Goal: Contribute content: Add original content to the website for others to see

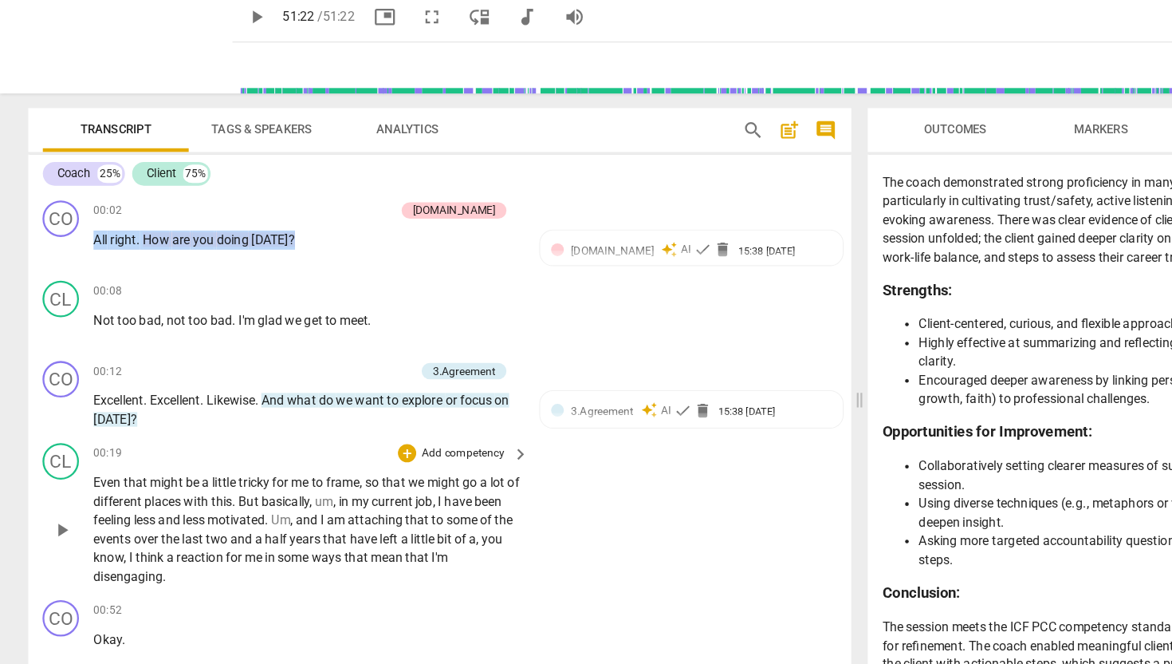
drag, startPoint x: 84, startPoint y: 254, endPoint x: 183, endPoint y: 456, distance: 224.7
click at [183, 456] on div "CO play_arrow pause 00:02 + Add competency [DOMAIN_NAME] keyboard_arrow_right A…" at bounding box center [385, 432] width 720 height 435
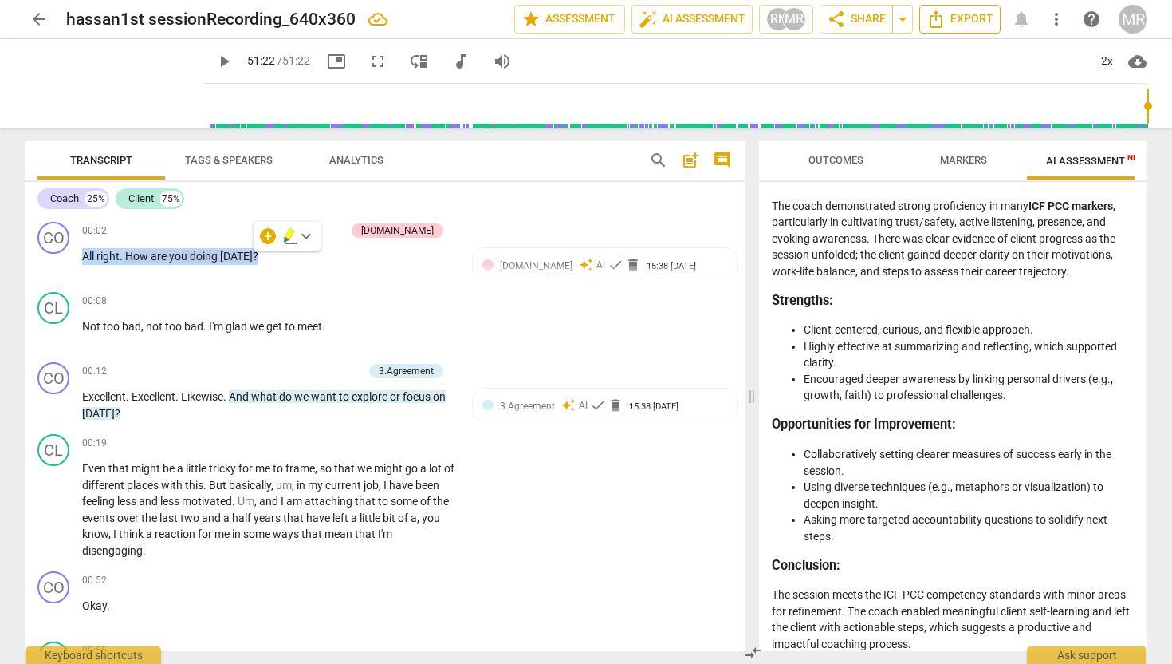
click at [961, 21] on span "Export" at bounding box center [960, 19] width 67 height 19
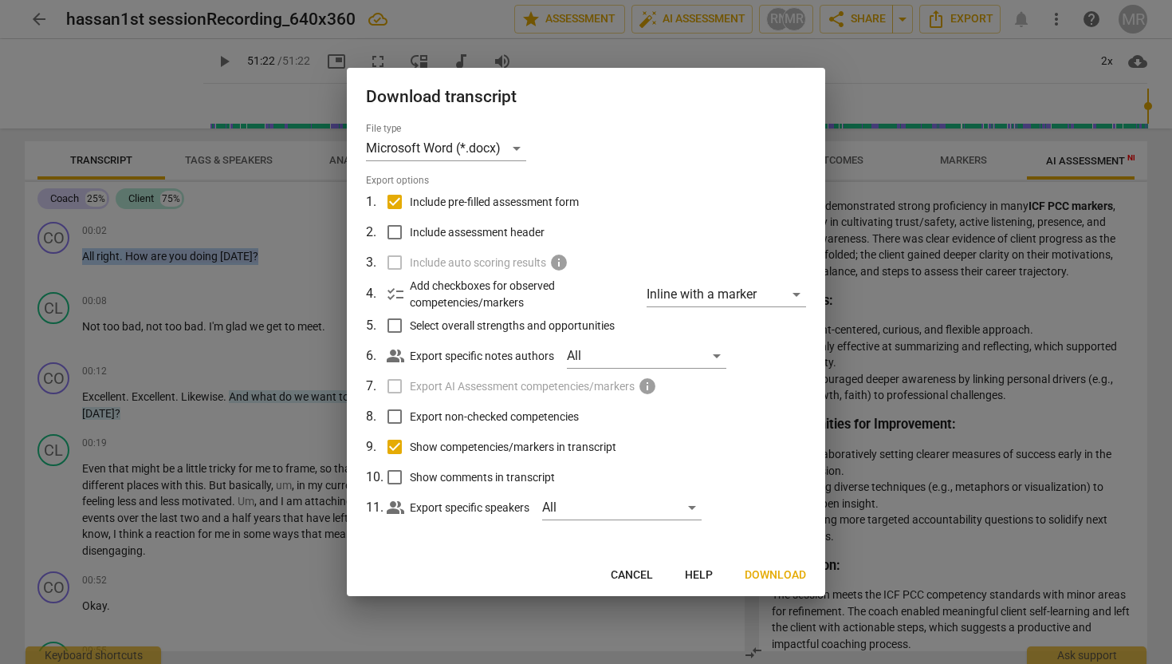
click at [774, 571] on span "Download" at bounding box center [775, 575] width 61 height 16
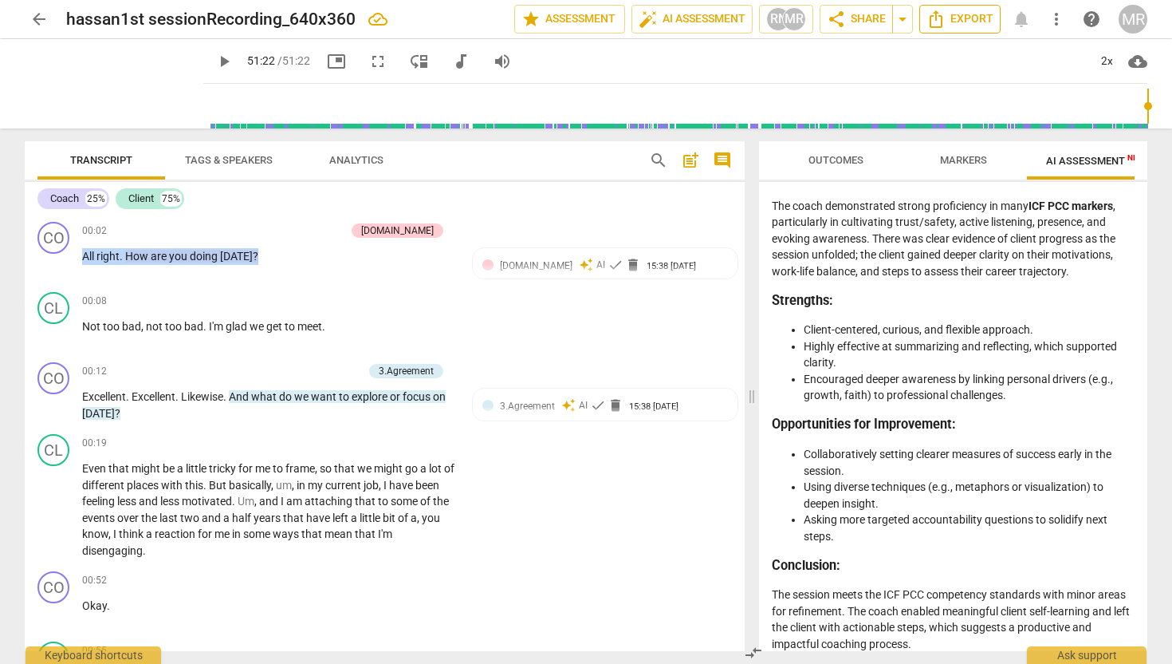
click at [969, 22] on span "Export" at bounding box center [960, 19] width 67 height 19
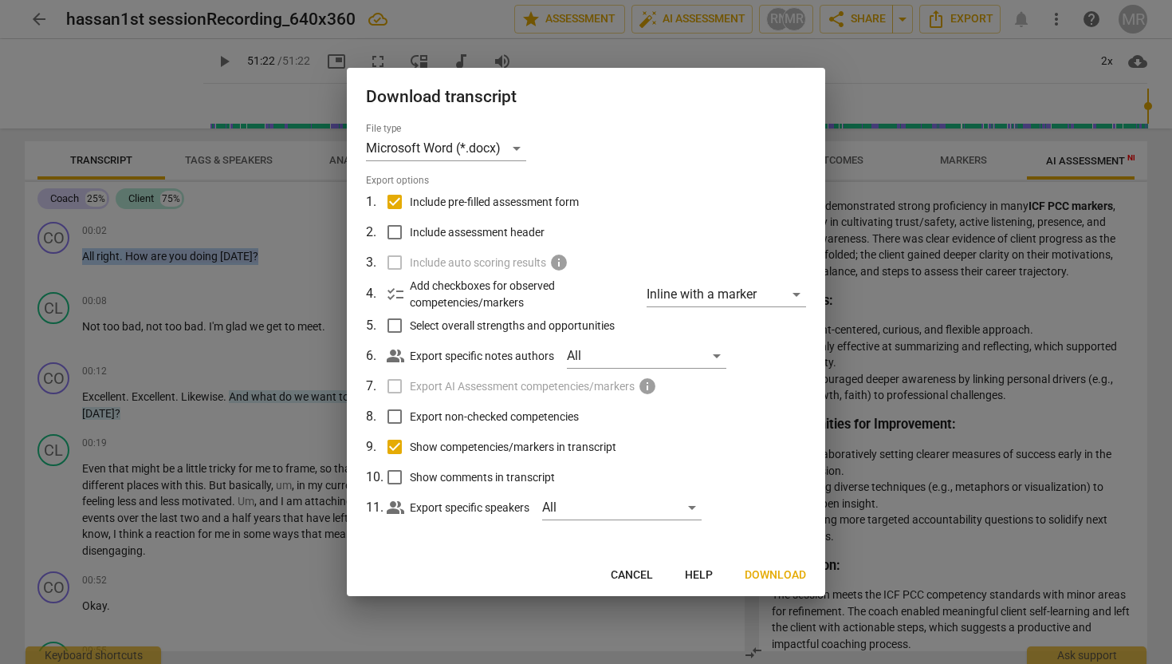
click at [768, 573] on span "Download" at bounding box center [775, 575] width 61 height 16
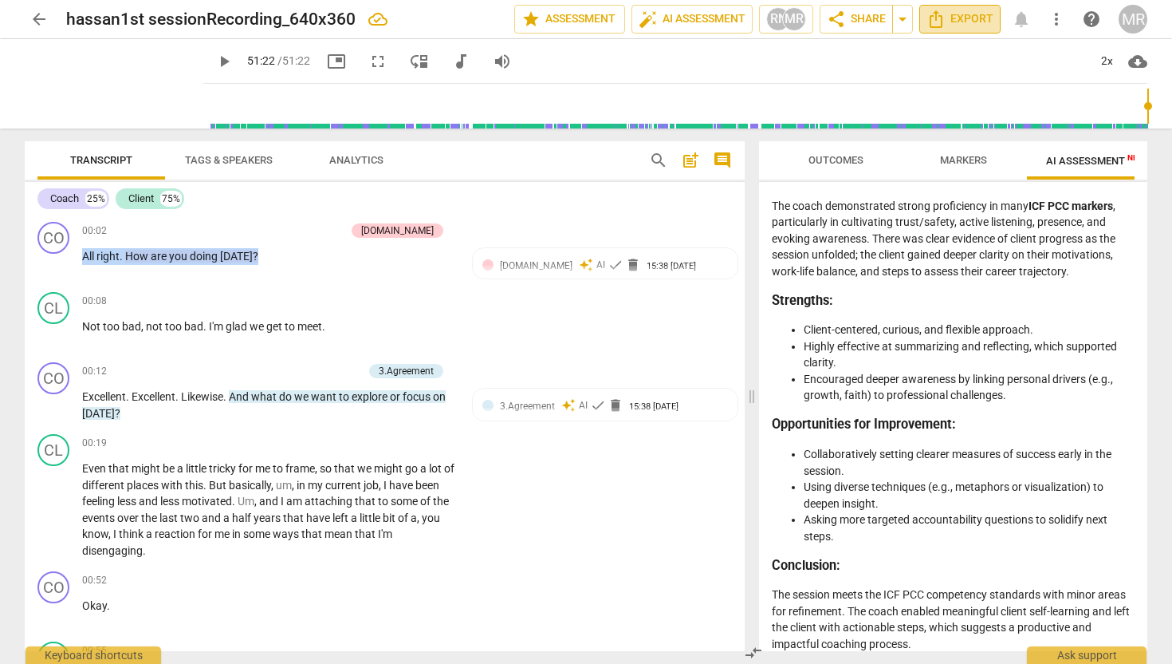
click at [958, 15] on span "Export" at bounding box center [960, 19] width 67 height 19
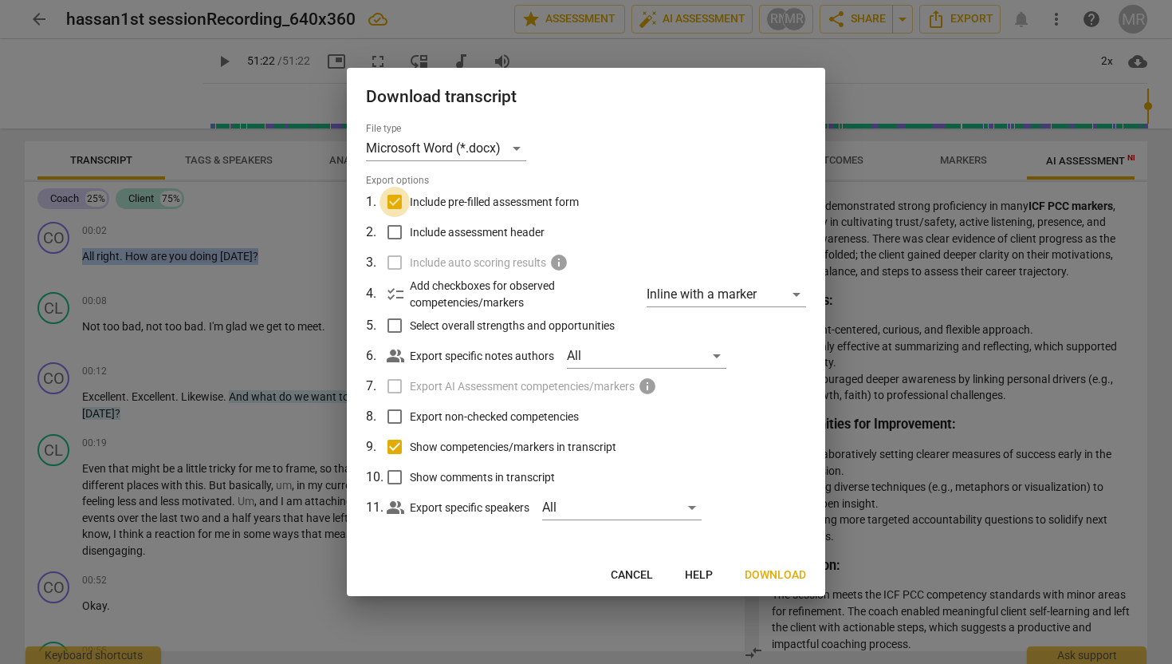
click at [398, 207] on input "Include pre-filled assessment form" at bounding box center [395, 202] width 30 height 30
checkbox input "false"
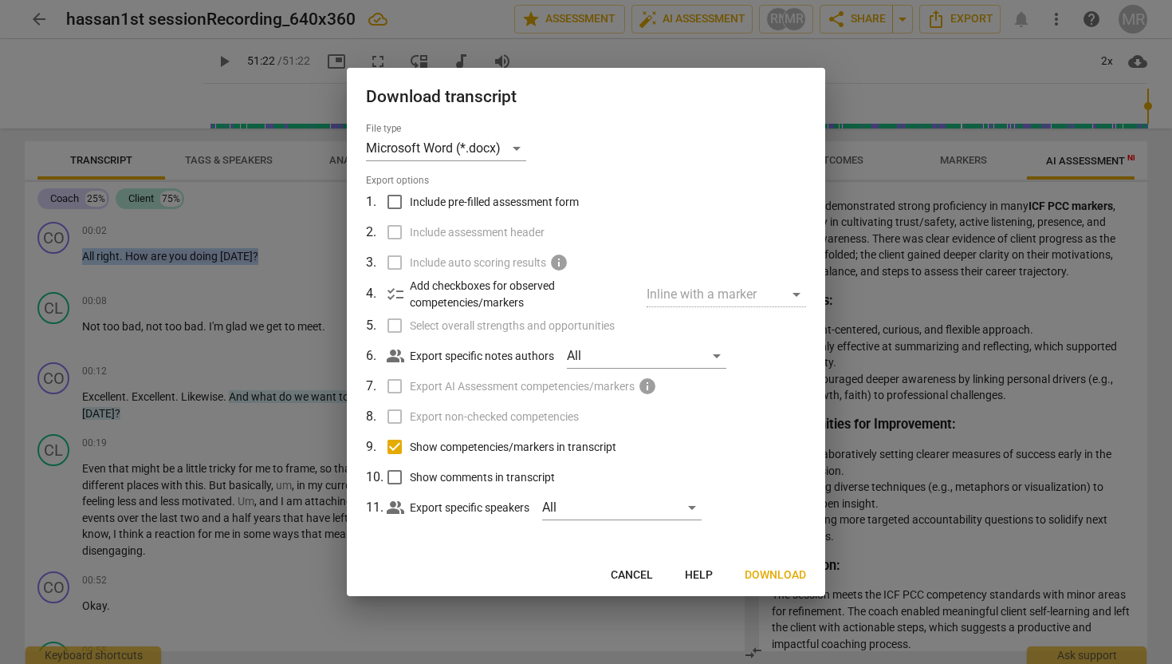
click at [395, 453] on input "Show competencies/markers in transcript" at bounding box center [395, 446] width 30 height 30
checkbox input "false"
click at [766, 569] on span "Download" at bounding box center [775, 575] width 61 height 16
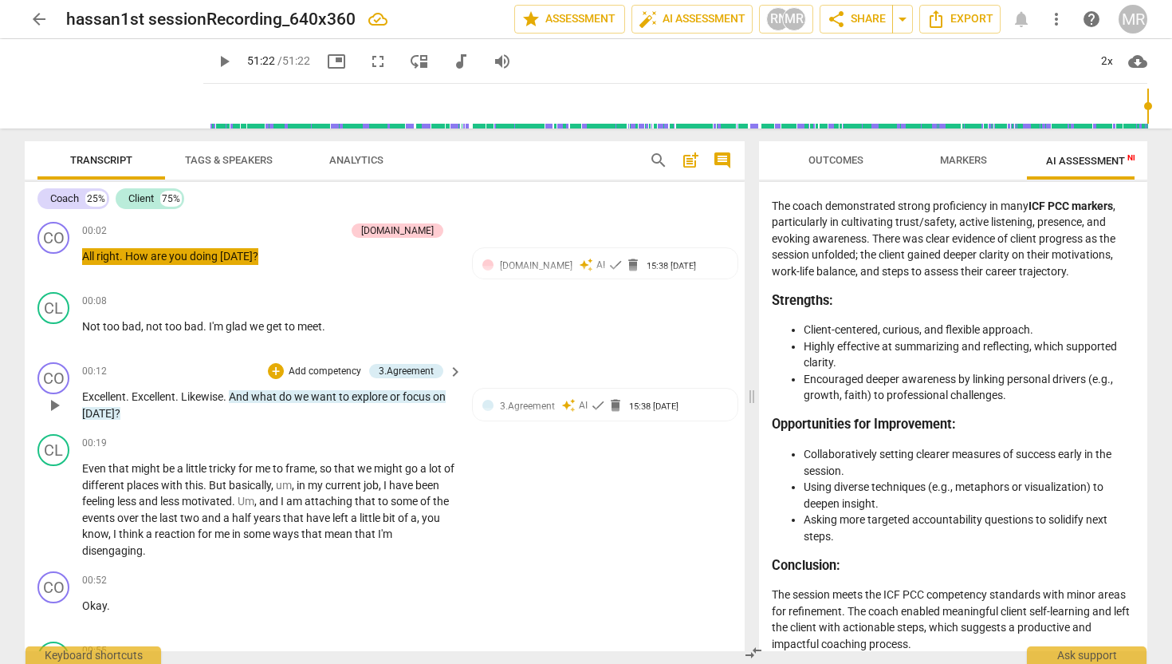
type input "3082"
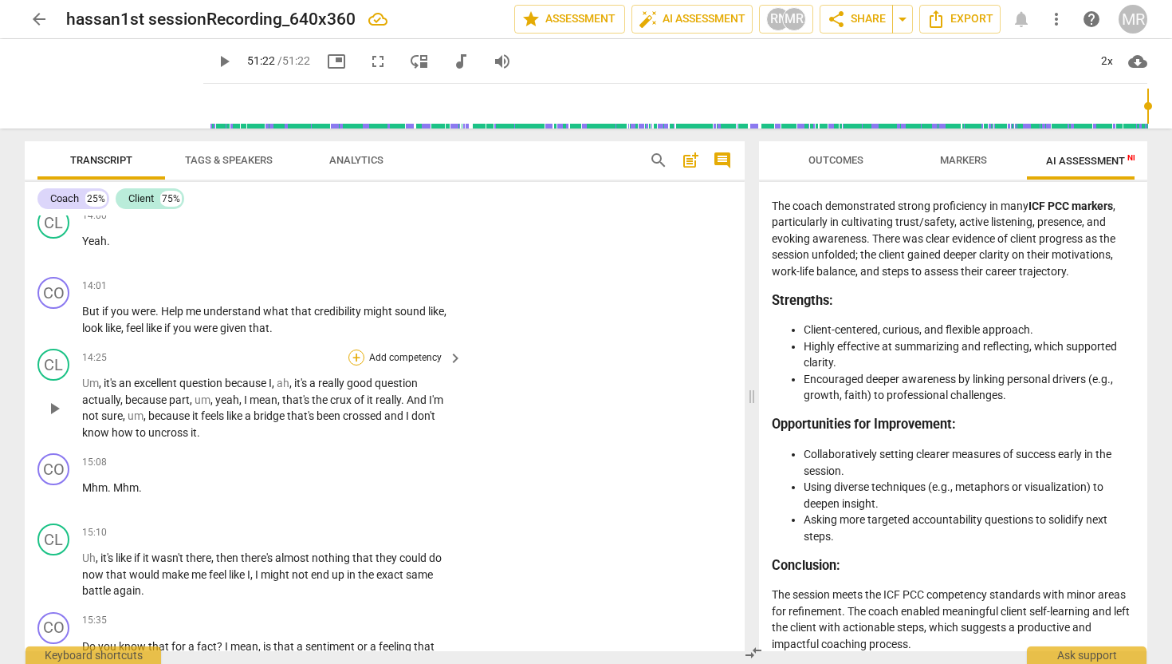
scroll to position [4670, 0]
click at [356, 292] on div "+" at bounding box center [357, 284] width 16 height 16
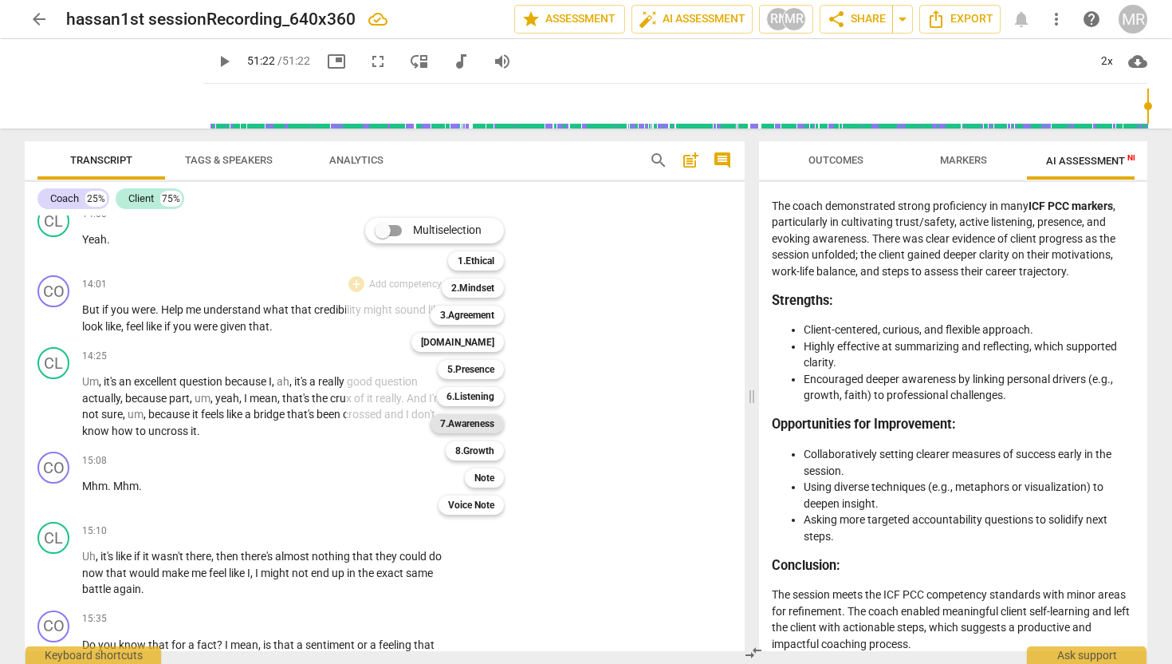
click at [481, 423] on b "7.Awareness" at bounding box center [467, 423] width 54 height 19
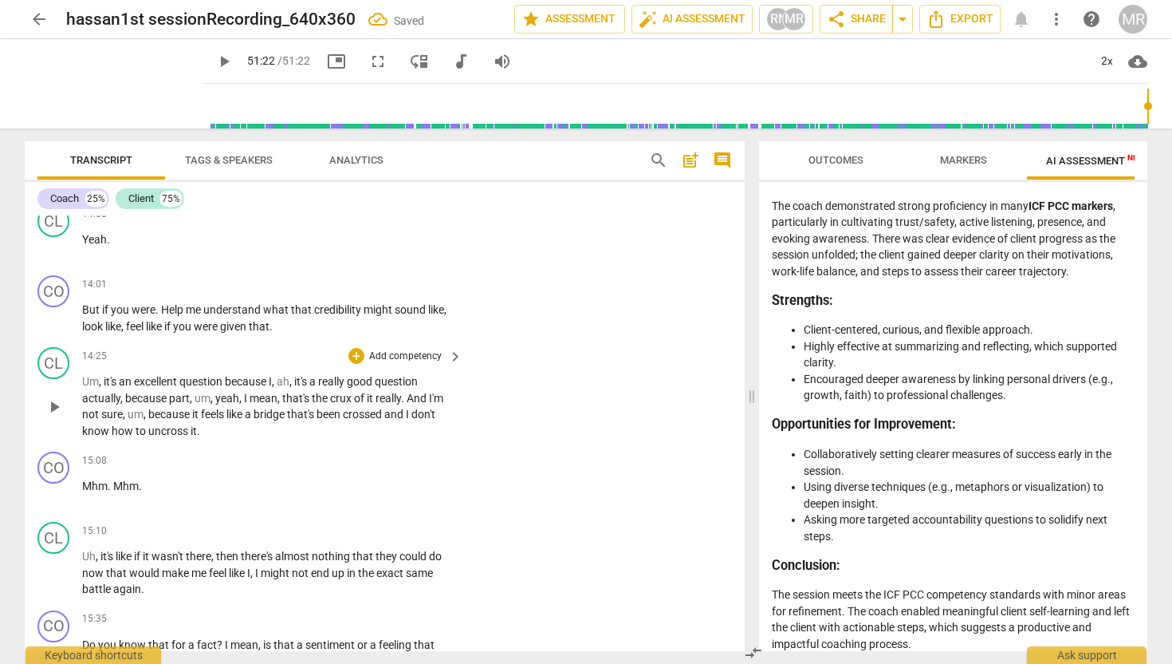
click at [420, 364] on p "Add competency" at bounding box center [406, 356] width 76 height 14
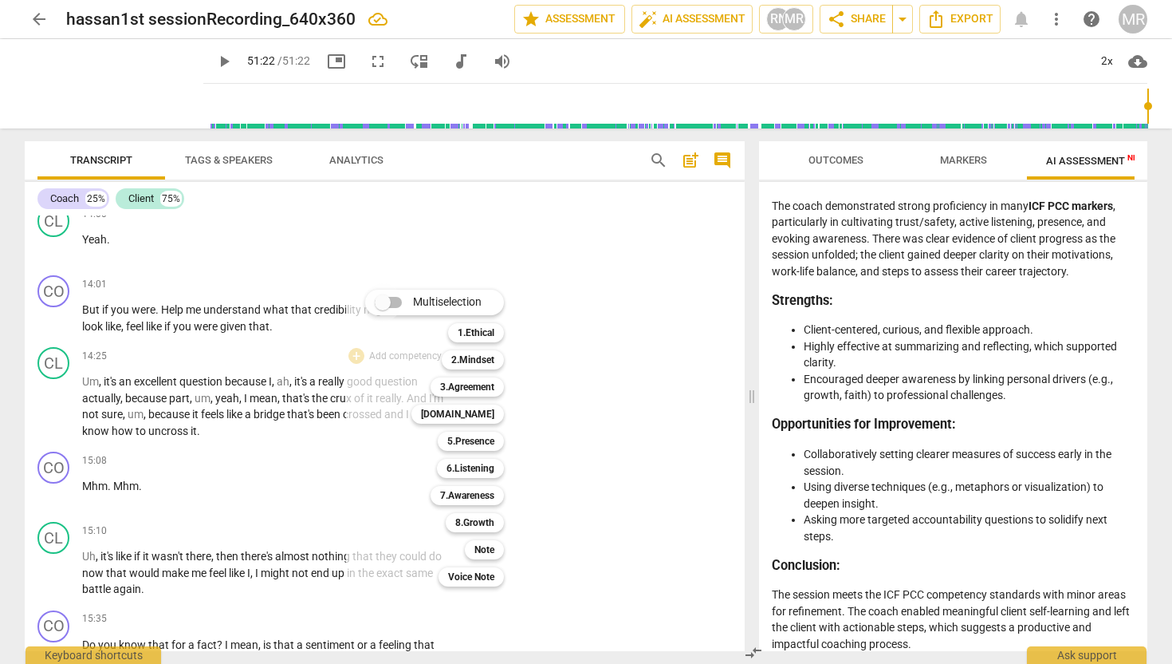
click at [388, 303] on input "Multiselection" at bounding box center [383, 302] width 38 height 38
checkbox input "true"
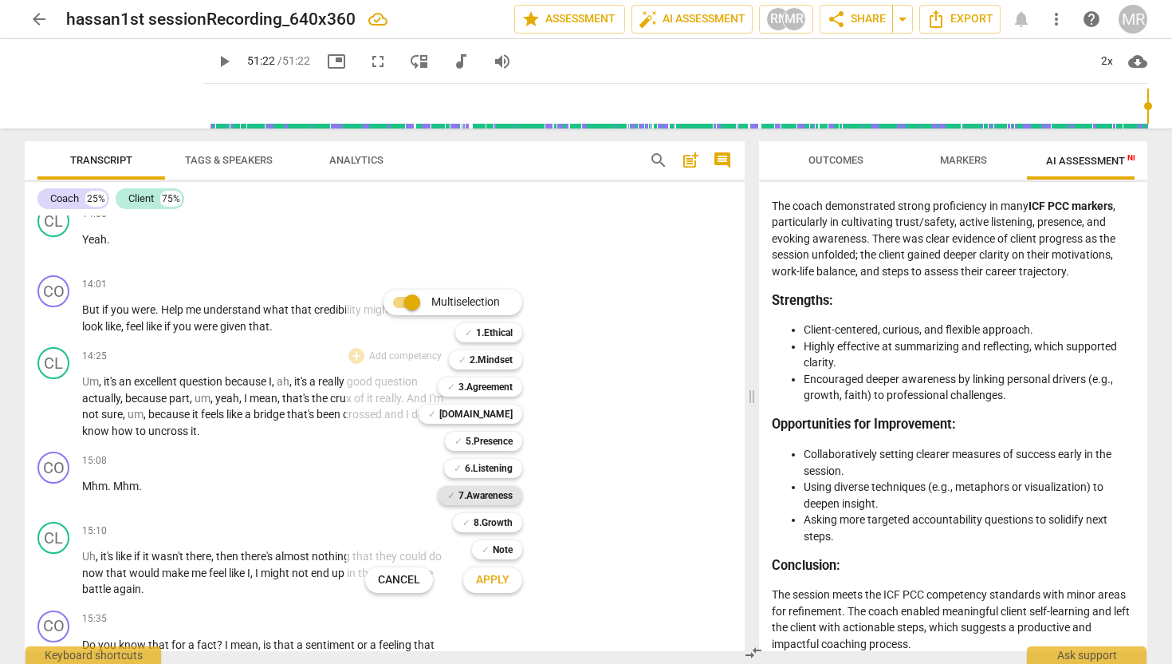
click at [487, 492] on b "7.Awareness" at bounding box center [486, 495] width 54 height 19
click at [498, 576] on span "Apply" at bounding box center [492, 580] width 33 height 16
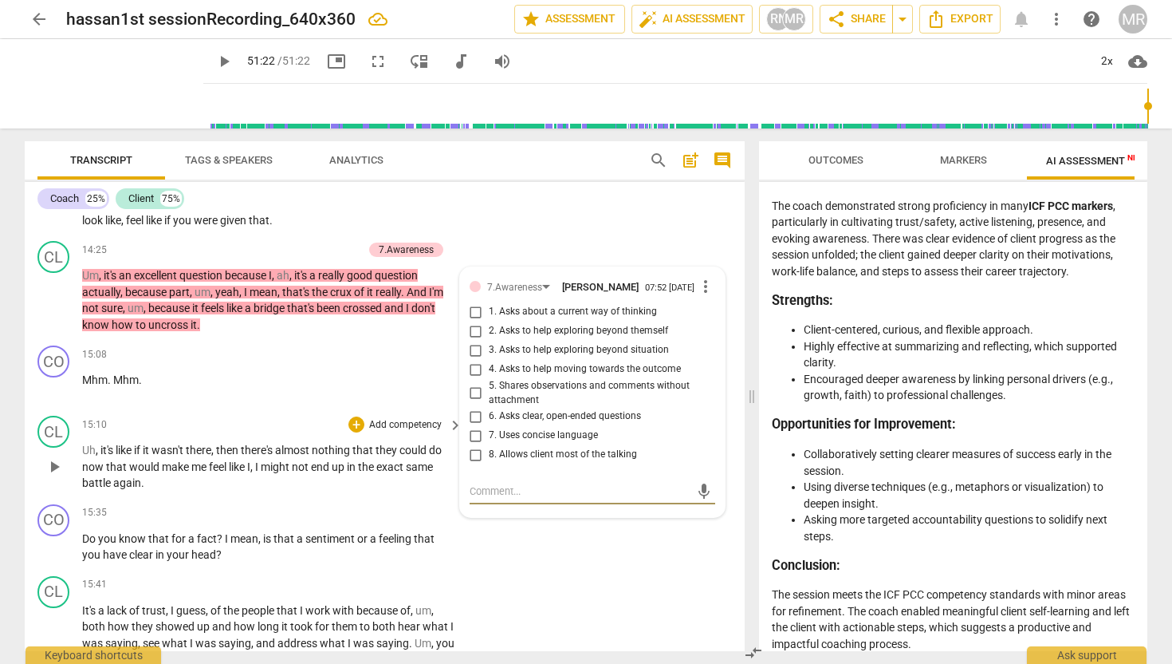
scroll to position [4773, 0]
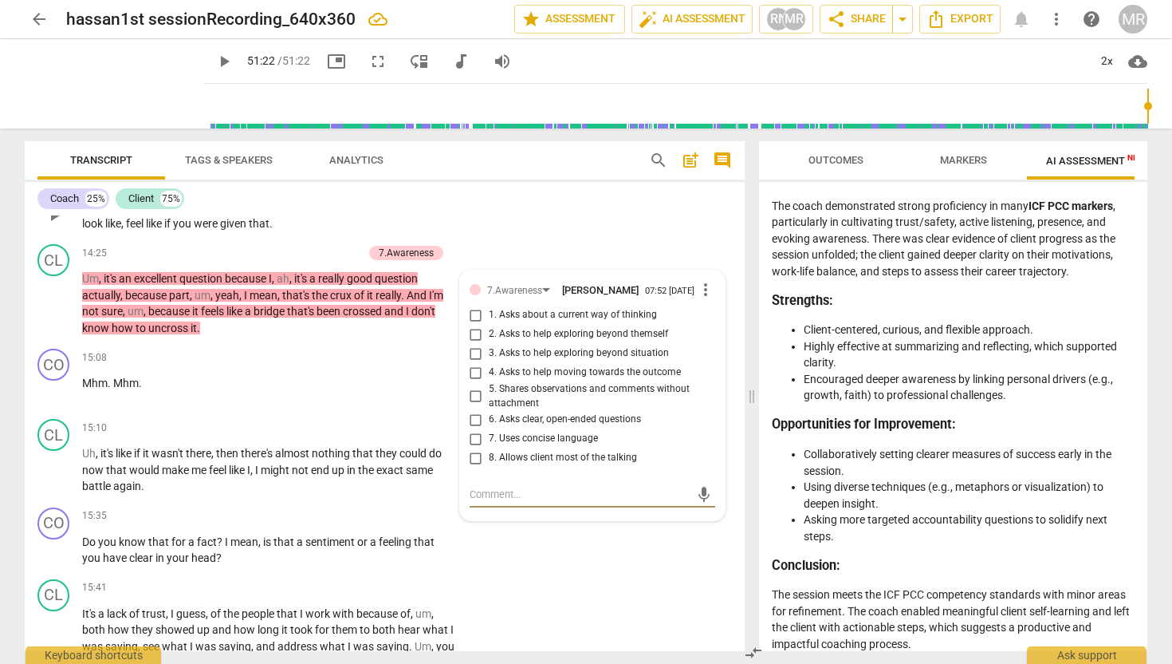
click at [395, 213] on span "might" at bounding box center [379, 206] width 31 height 13
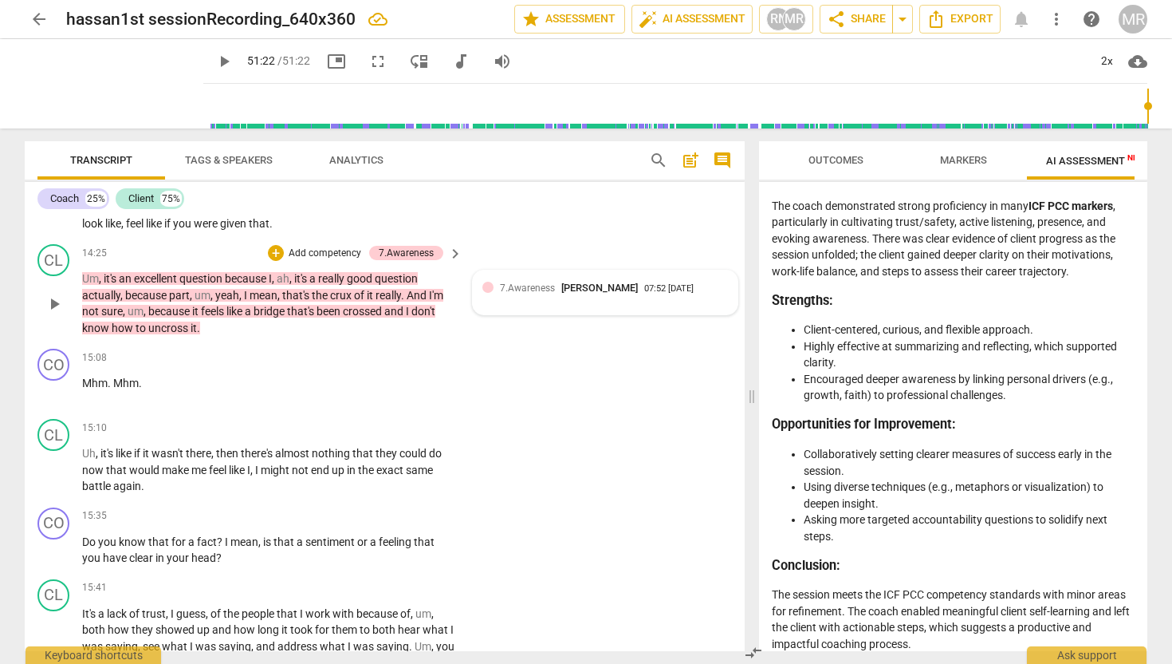
click at [693, 295] on div "7.Awareness [PERSON_NAME] 07:52 [DATE]" at bounding box center [614, 287] width 228 height 15
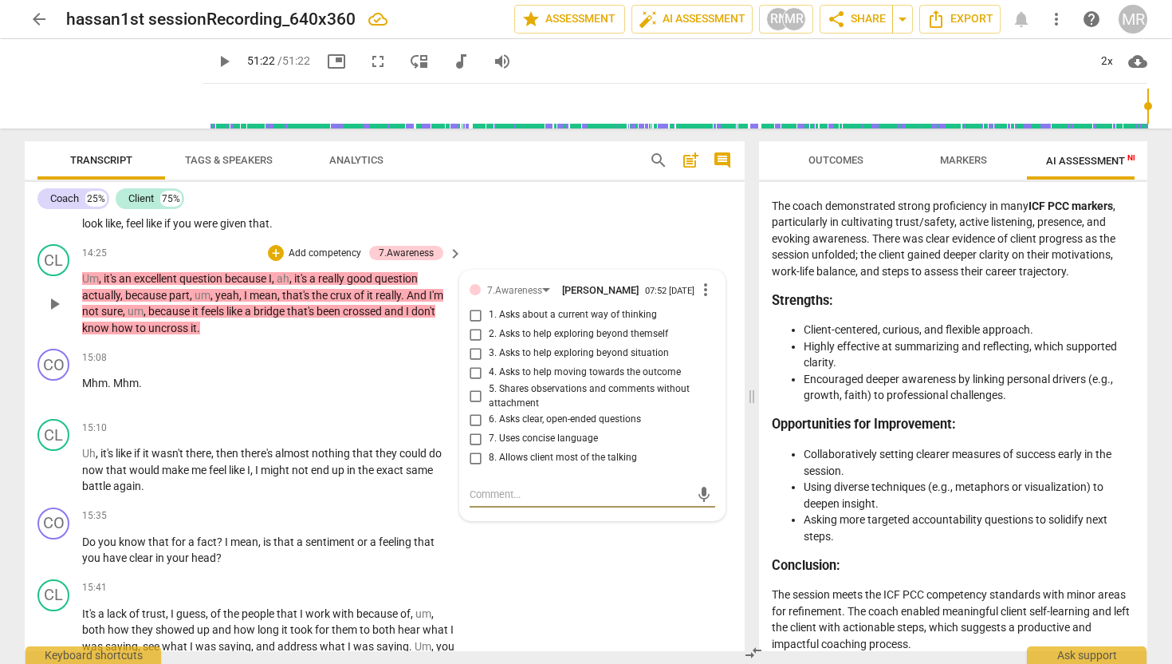
click at [700, 299] on span "more_vert" at bounding box center [705, 289] width 19 height 19
click at [703, 406] on li "Delete" at bounding box center [718, 403] width 55 height 30
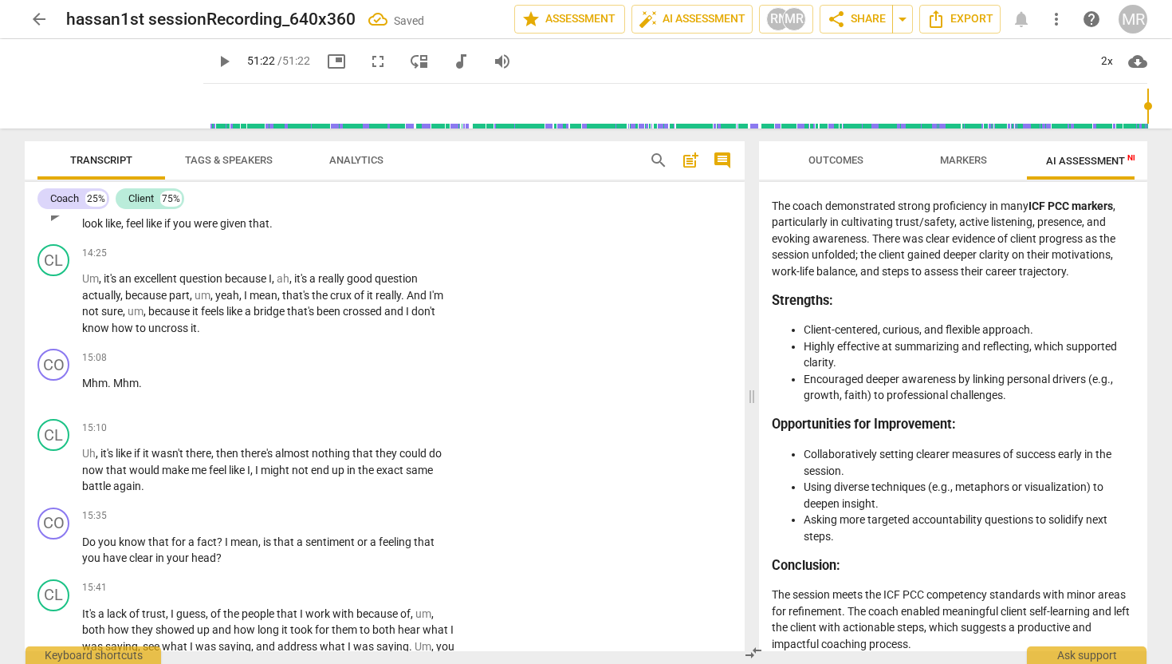
click at [409, 189] on p "Add competency" at bounding box center [406, 182] width 76 height 14
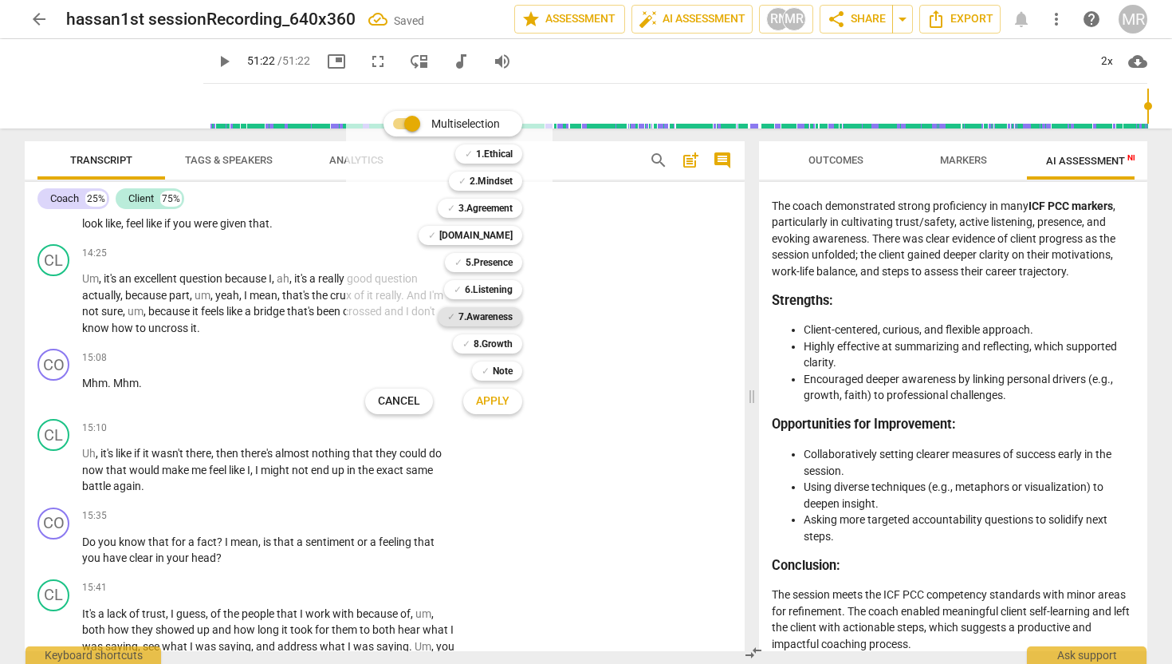
click at [497, 319] on b "7.Awareness" at bounding box center [486, 316] width 54 height 19
click at [382, 270] on div "Multiselection m ✓ 1.Ethical 1 ✓ 2.Mindset 2 ✓ 3.Agreement 3 ✓ [DOMAIN_NAME] 4 …" at bounding box center [456, 262] width 194 height 311
click at [368, 262] on div "Multiselection m ✓ 1.Ethical 1 ✓ 2.Mindset 2 ✓ 3.Agreement 3 ✓ [DOMAIN_NAME] 4 …" at bounding box center [456, 262] width 194 height 311
click at [498, 399] on span "Apply" at bounding box center [492, 401] width 33 height 16
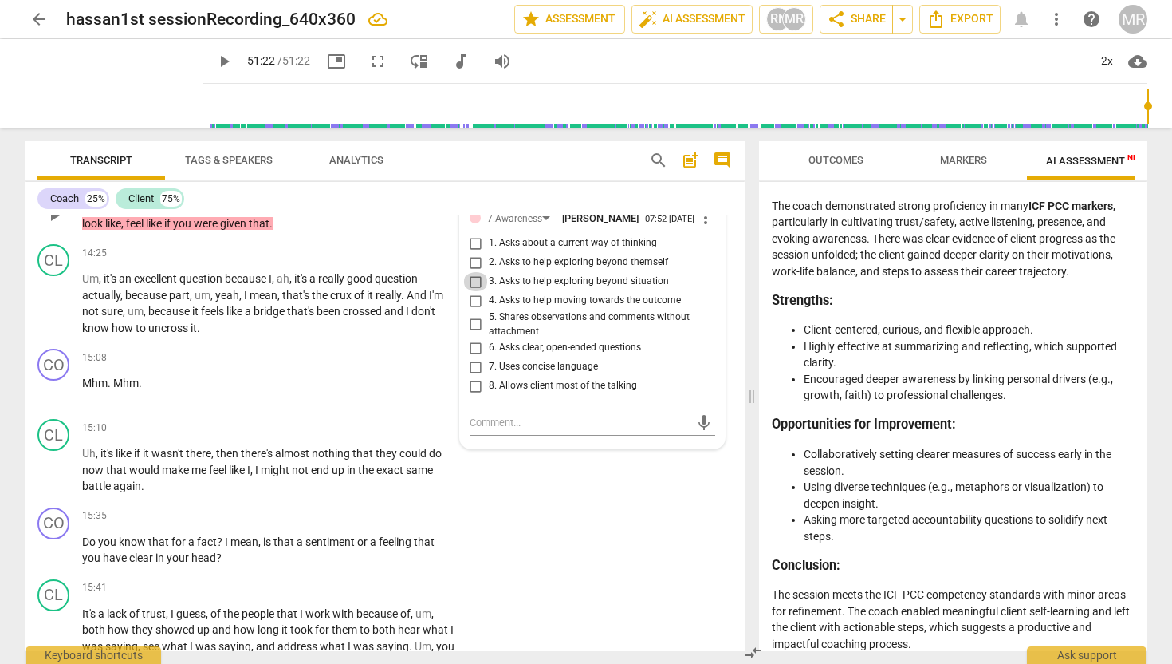
click at [474, 291] on input "3. Asks to help exploring beyond situation" at bounding box center [476, 281] width 26 height 19
checkbox input "true"
click at [347, 189] on p "Add competency" at bounding box center [325, 182] width 76 height 14
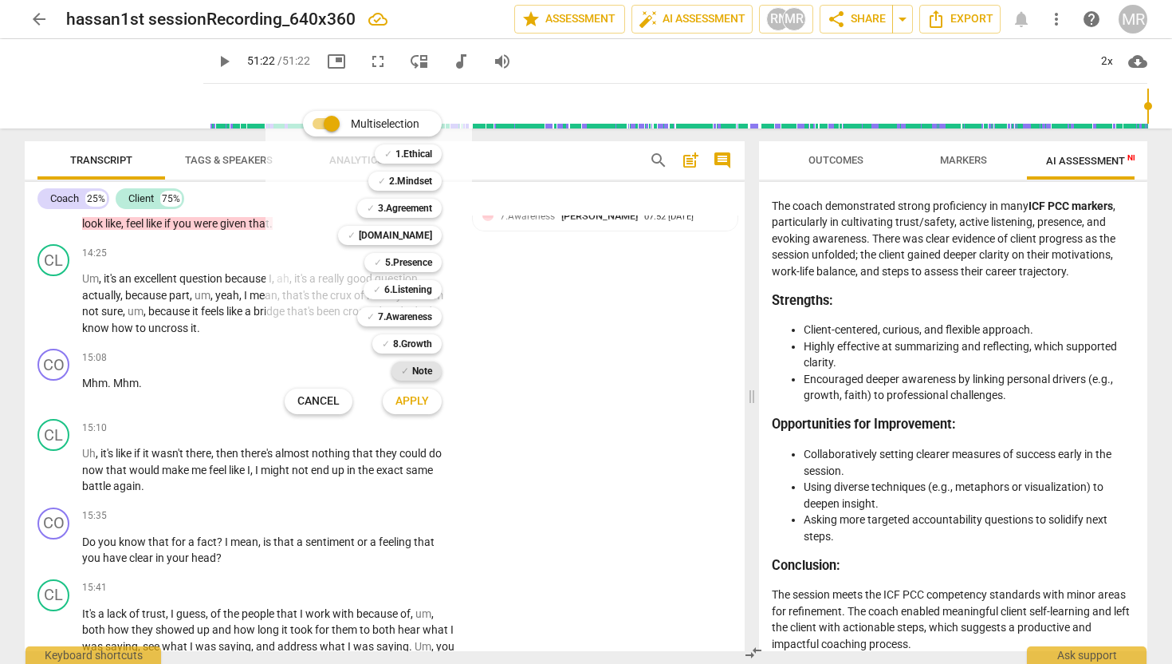
click at [412, 372] on b "Note" at bounding box center [422, 370] width 20 height 19
click at [427, 369] on b "Note" at bounding box center [422, 370] width 20 height 19
click at [418, 399] on span "Apply" at bounding box center [412, 401] width 33 height 16
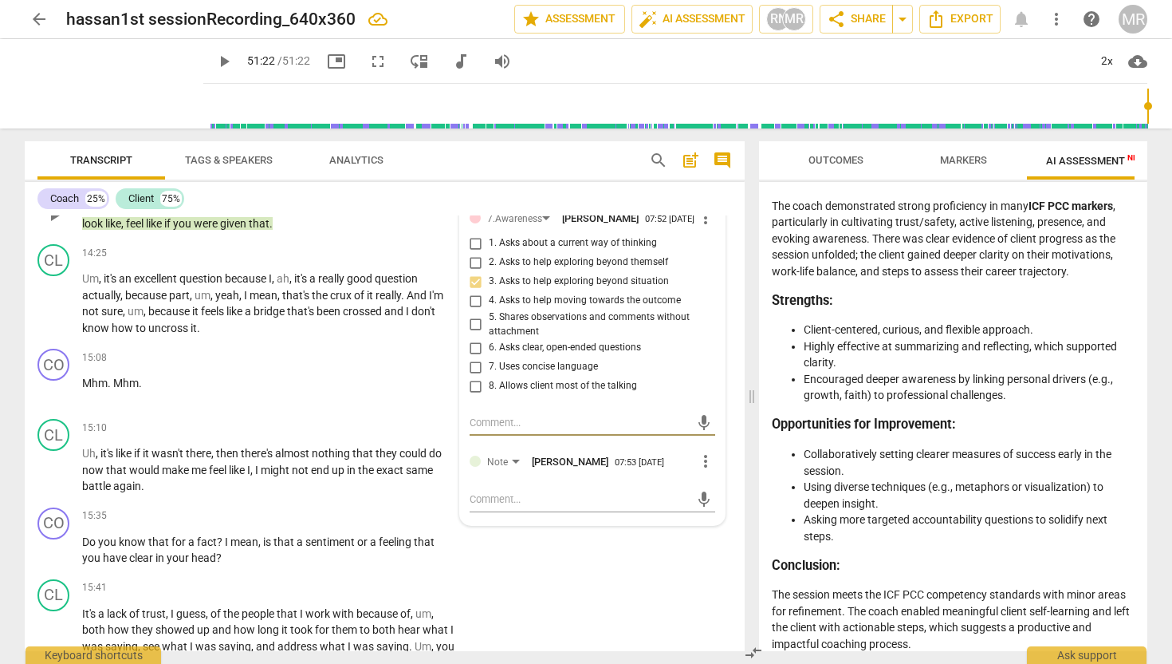
type textarea "W"
type textarea "Wh"
type textarea "Wha"
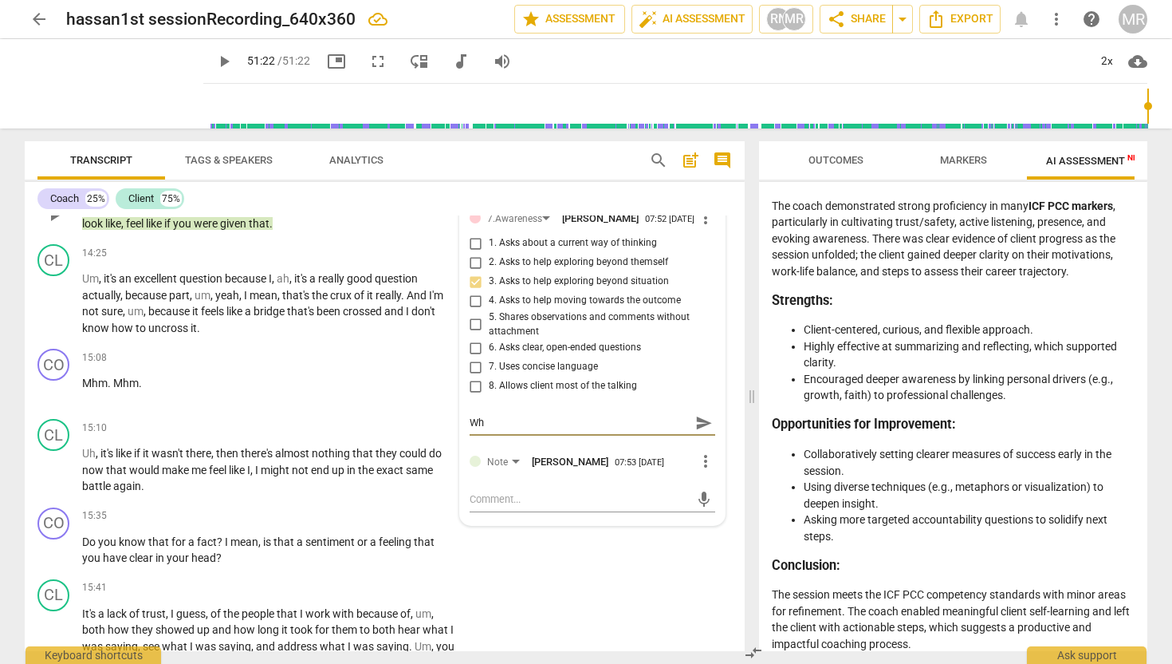
type textarea "Wha"
type textarea "What"
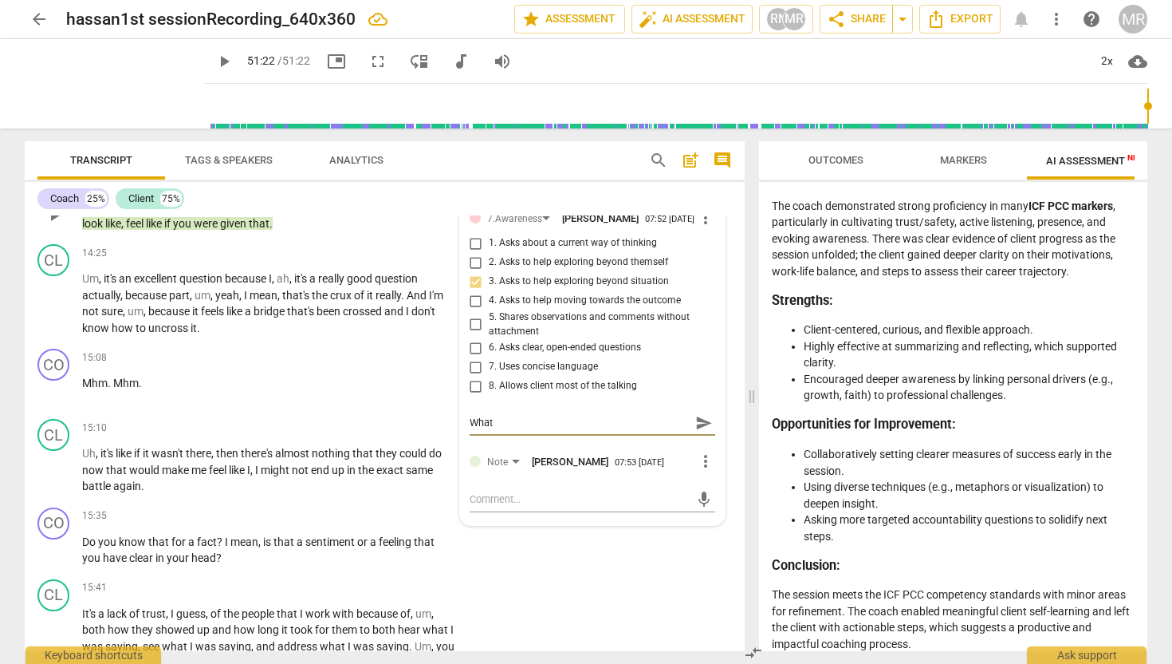
type textarea "What d"
type textarea "What do"
type textarea "What doe"
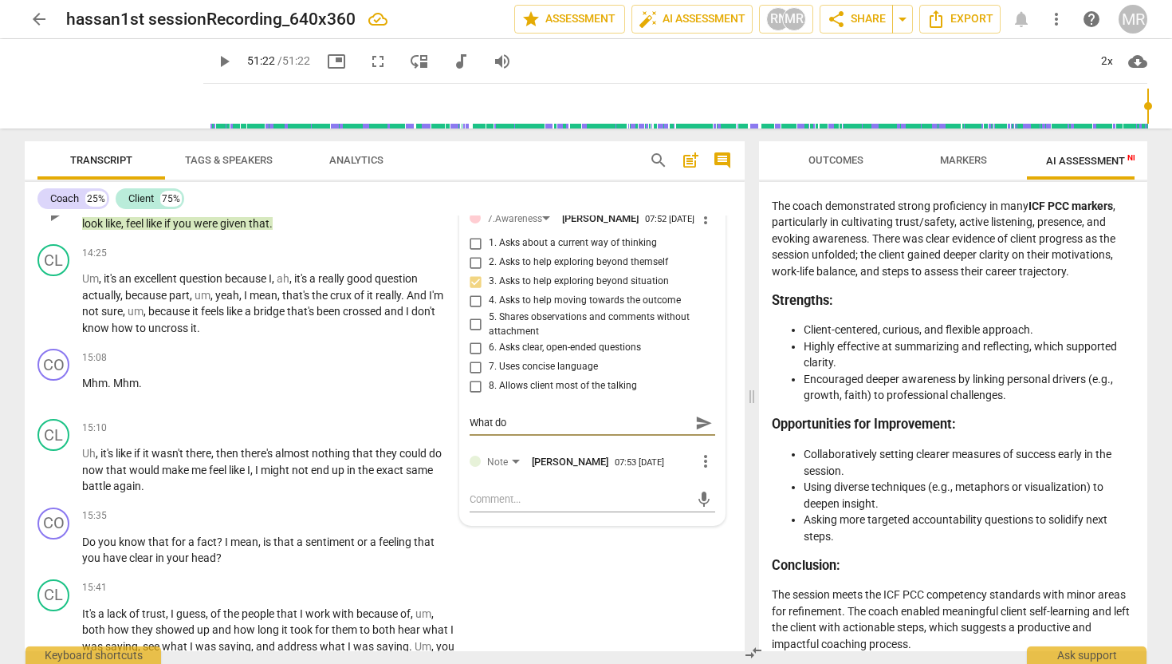
type textarea "What doe"
type textarea "What does"
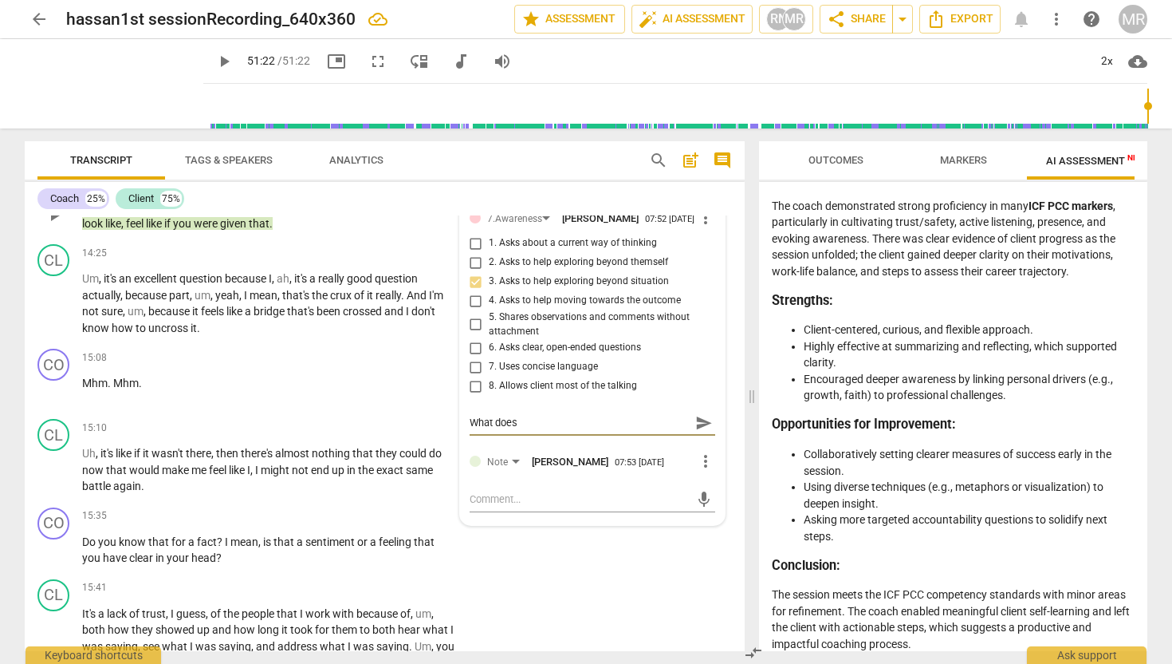
type textarea "What does c"
type textarea "What does cr"
type textarea "What does cre"
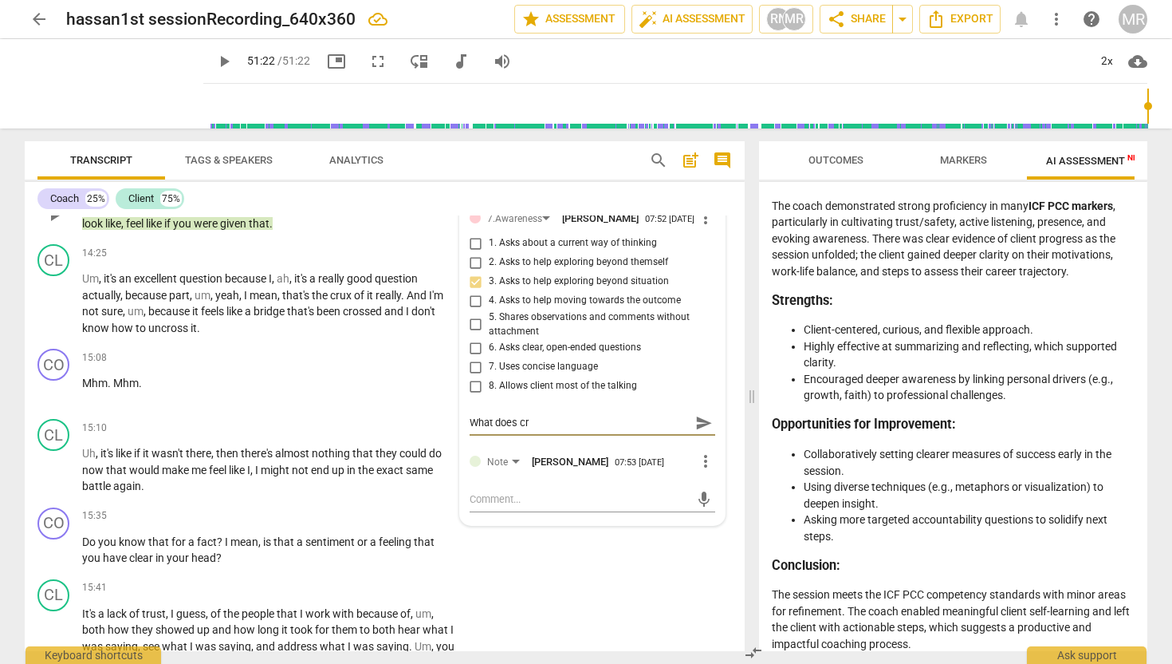
type textarea "What does cre"
type textarea "What does cred"
type textarea "What does credi"
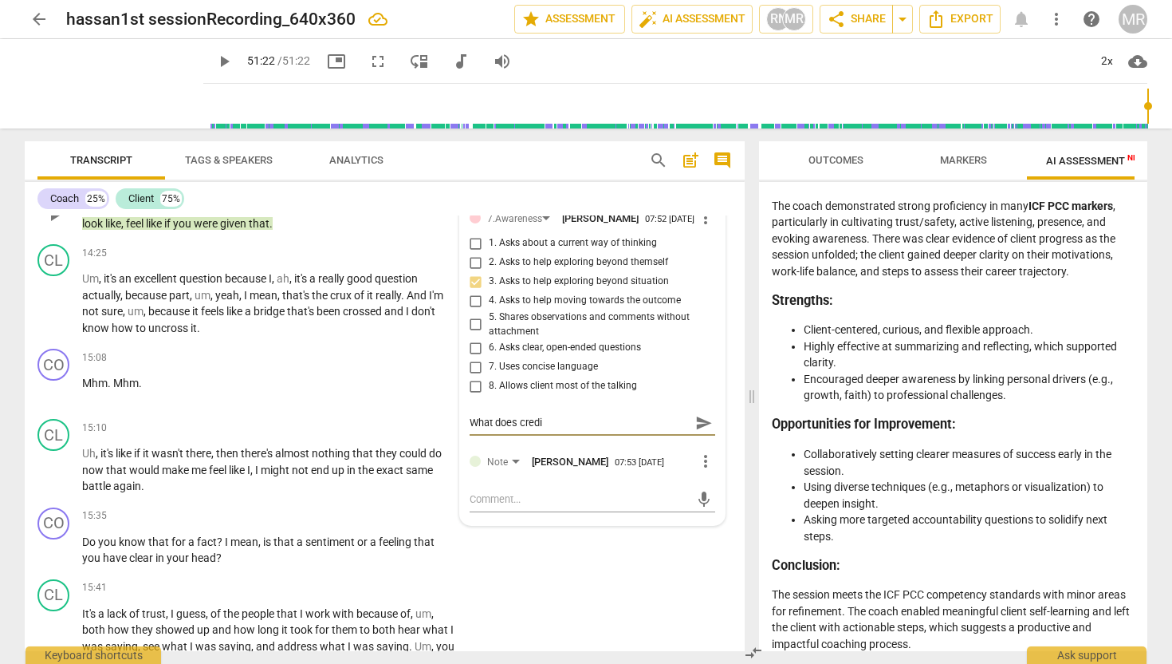
type textarea "What does credib"
type textarea "What does credibi"
type textarea "What does credibil"
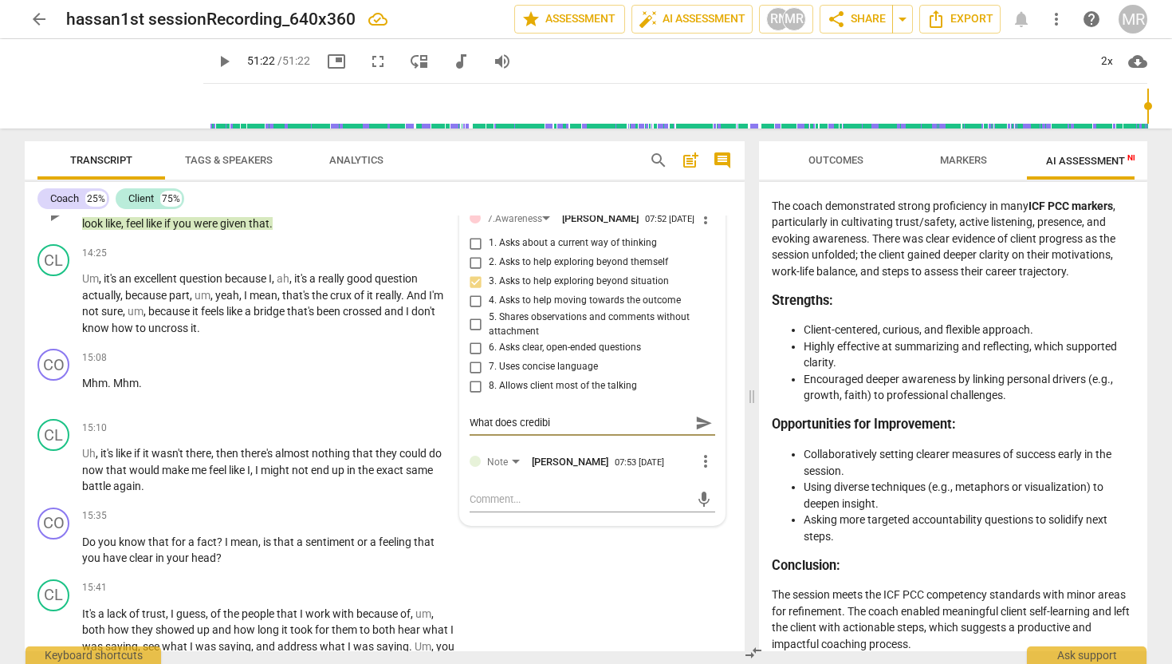
type textarea "What does credibil"
type textarea "What does credibili"
type textarea "What does credibilit"
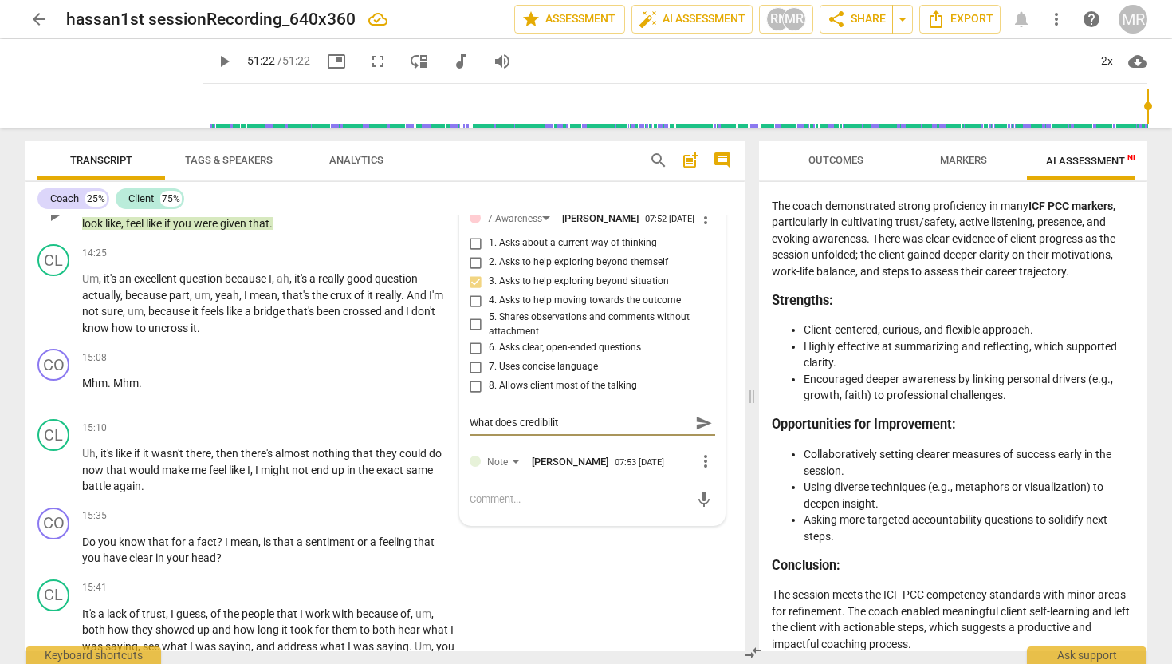
type textarea "What does credibility"
type textarea "What does credibility s"
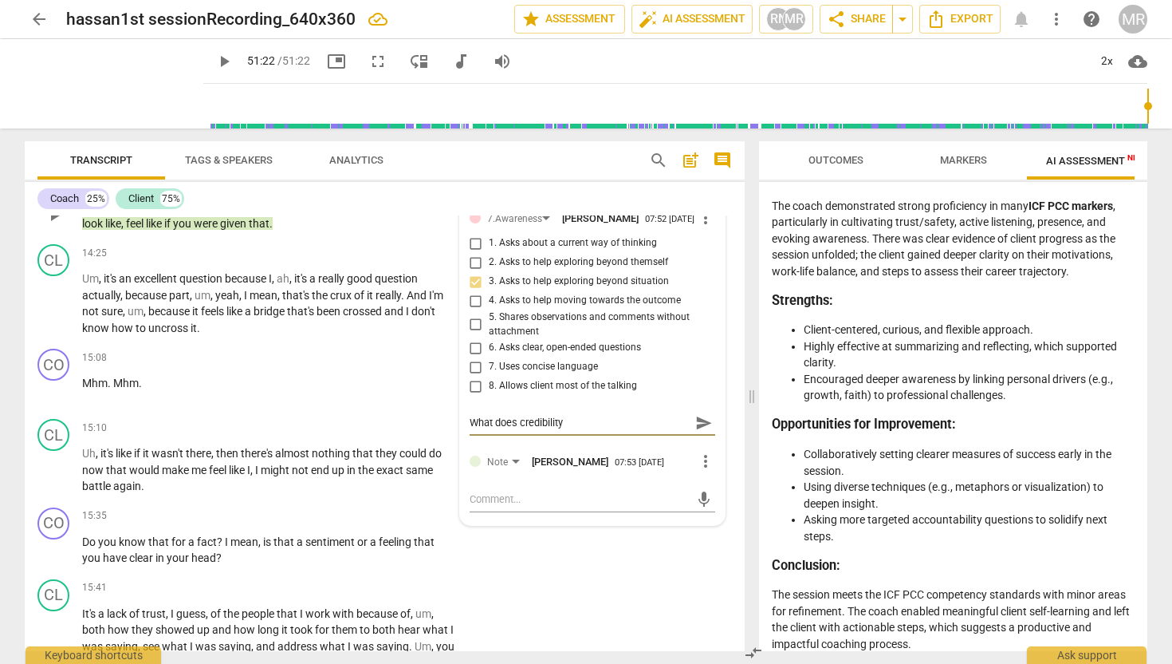
type textarea "What does credibility s"
type textarea "What does credibility so"
type textarea "What does credibility sou"
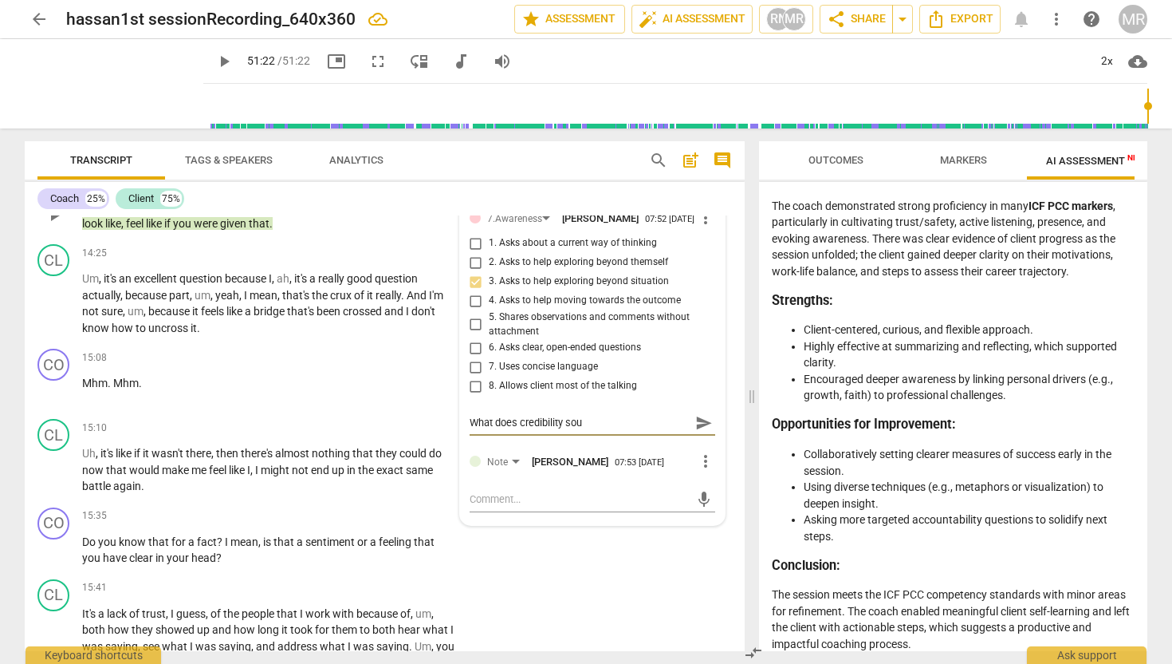
type textarea "What does credibility soun"
type textarea "What does credibility sound"
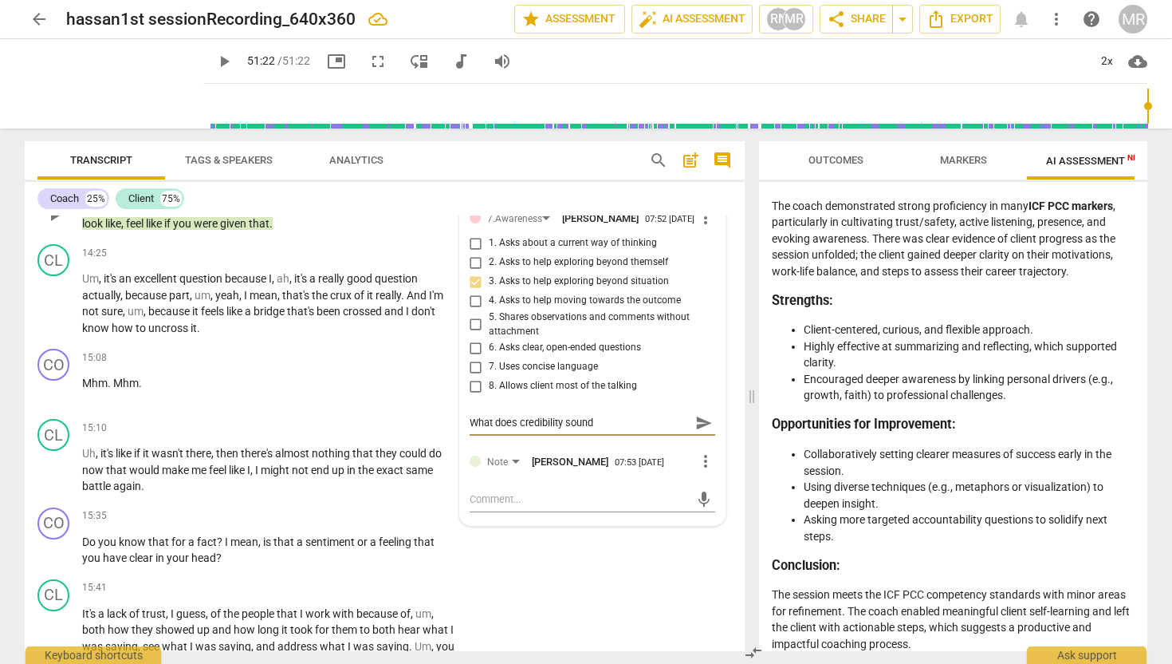
type textarea "What does credibility sound"
type textarea "What does credibility sound l"
type textarea "What does credibility sound li"
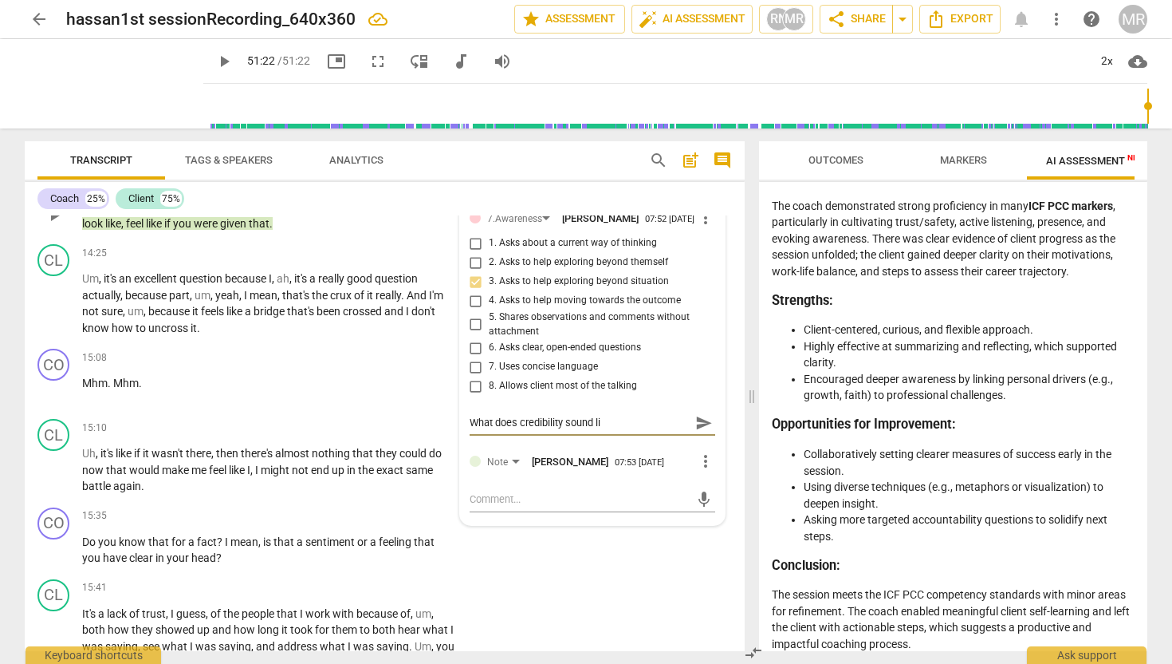
type textarea "What does credibility sound lik"
type textarea "What does credibility sound like"
type textarea "What does credibility sound like,"
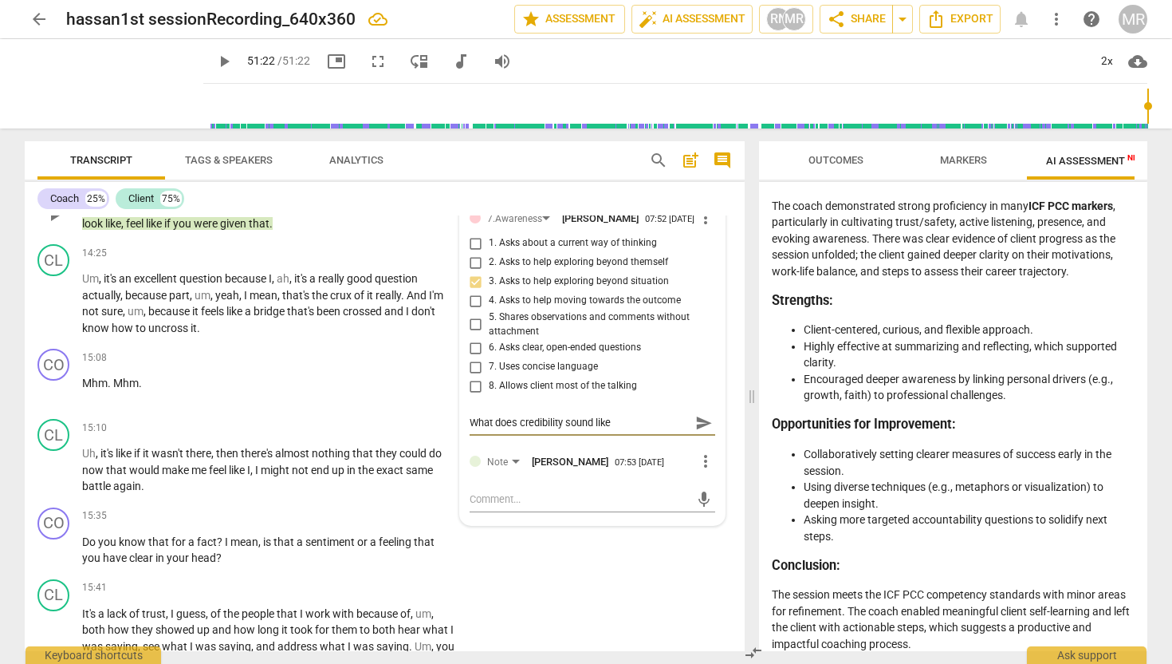
type textarea "What does credibility sound like,"
type textarea "What does credibility sound like, l"
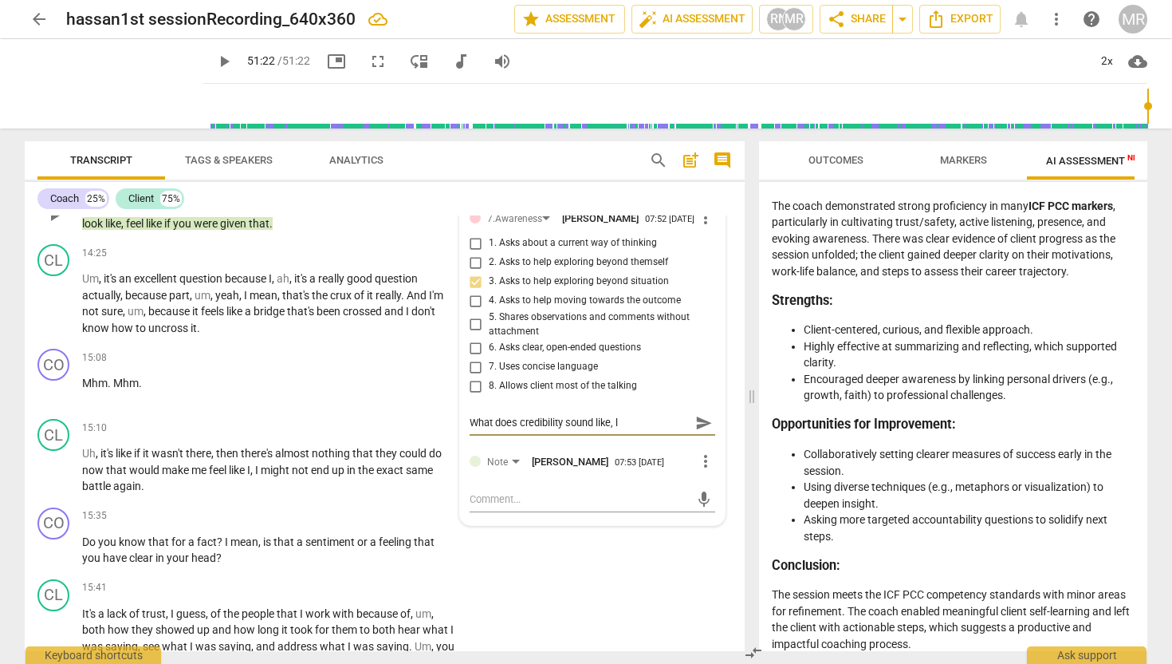
type textarea "What does credibility sound like, lo"
type textarea "What does credibility sound like, loo"
type textarea "What does credibility sound like, look"
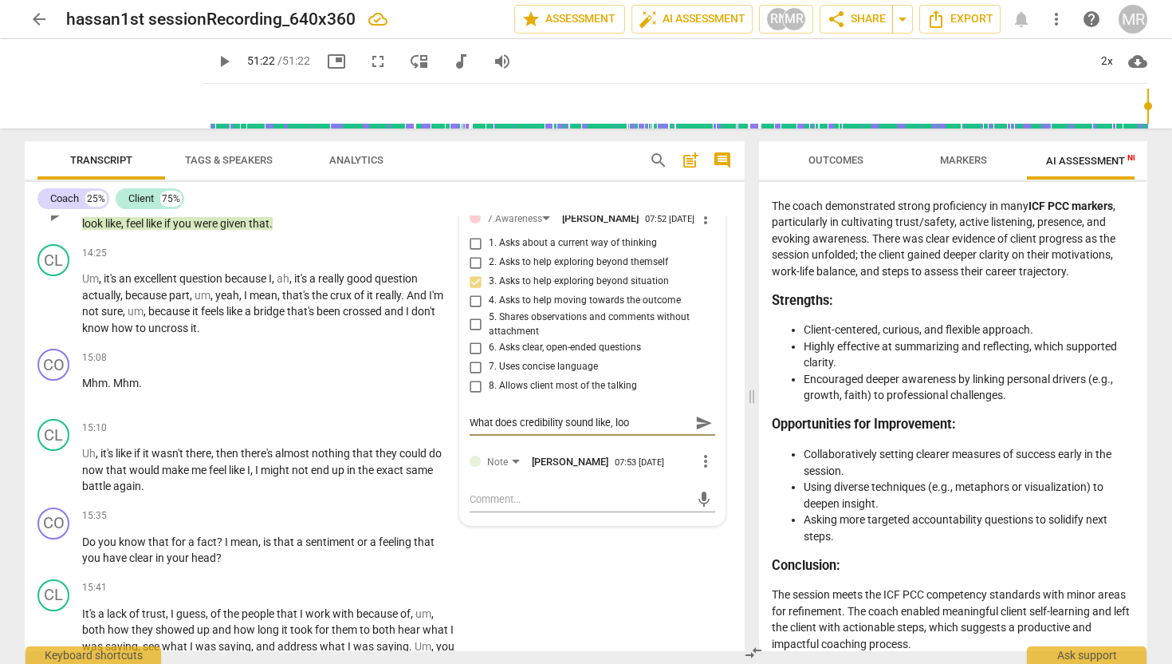
type textarea "What does credibility sound like, look"
type textarea "What does credibility sound like, look l"
type textarea "What does credibility sound like, look li"
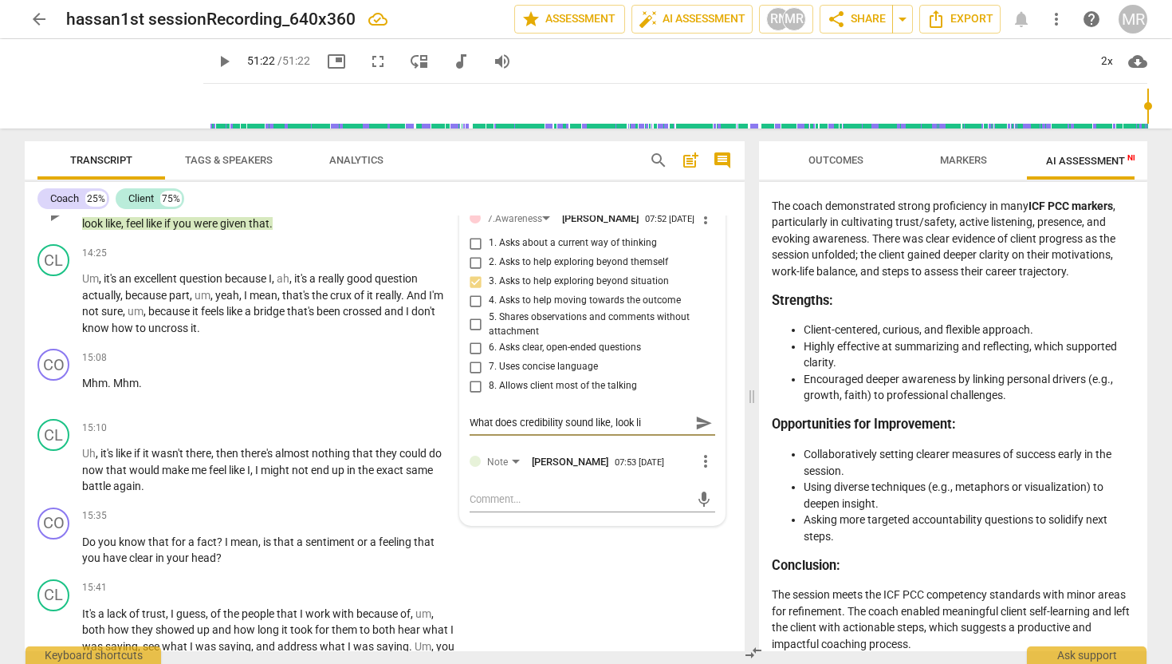
type textarea "What does credibility sound like, look lik"
type textarea "What does credibility sound like, look like"
type textarea "What does credibility sound like, look like,"
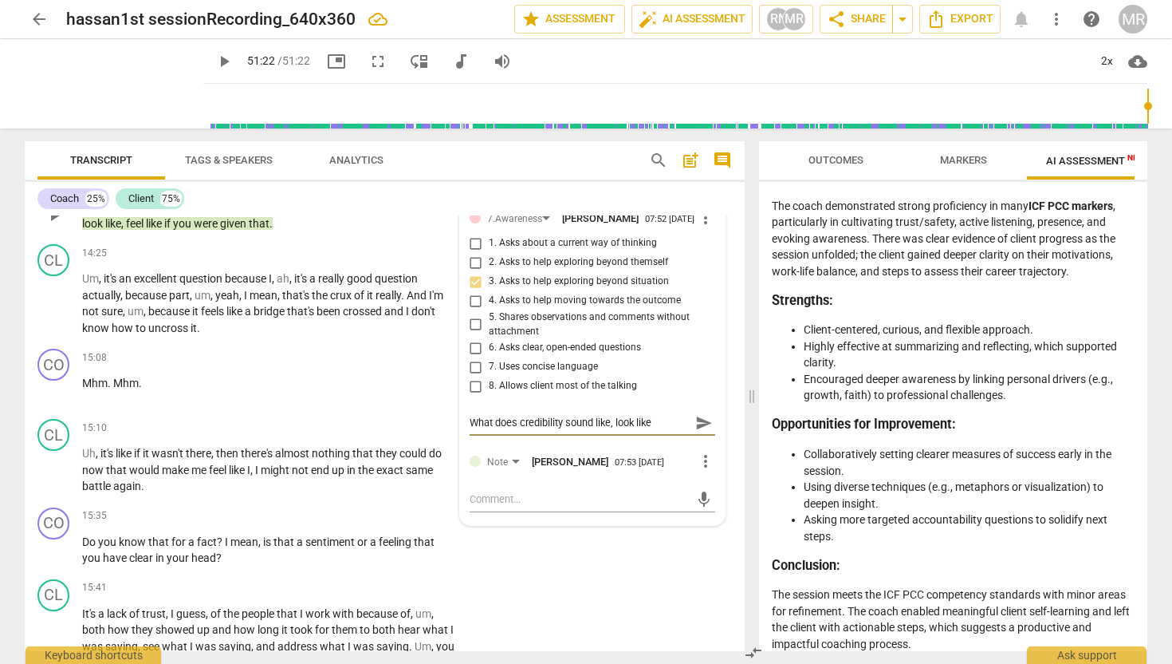
type textarea "What does credibility sound like, look like,"
type textarea "What does credibility sound like, look like, a"
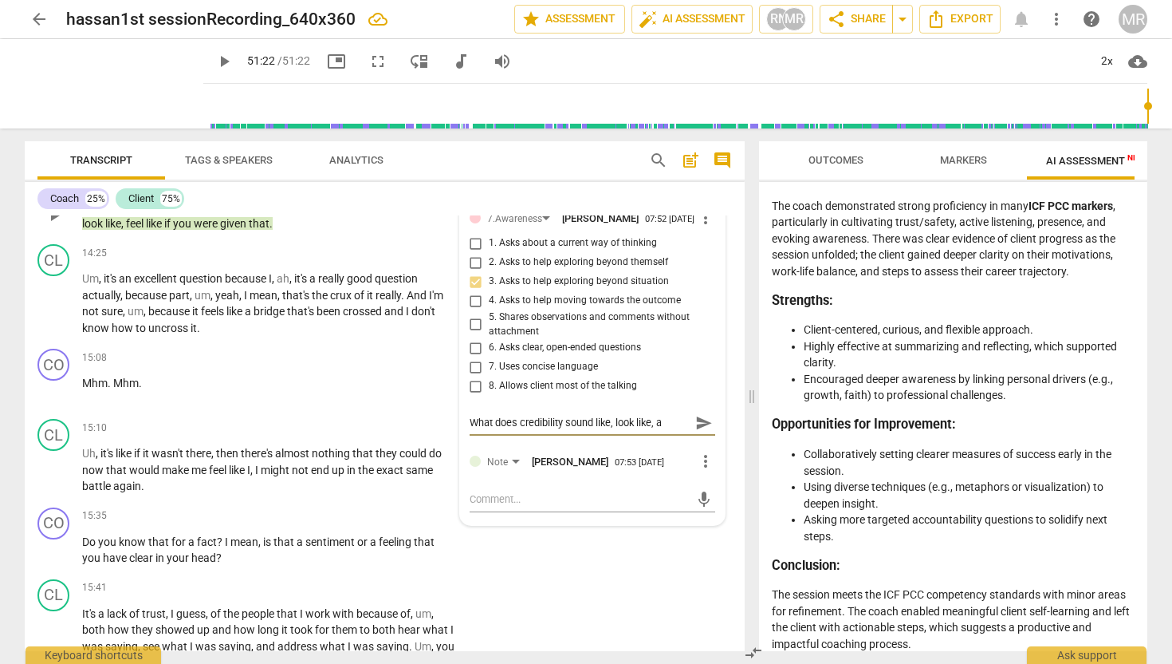
type textarea "What does credibility sound like, look like, an"
type textarea "What does credibility sound like, look like, anf"
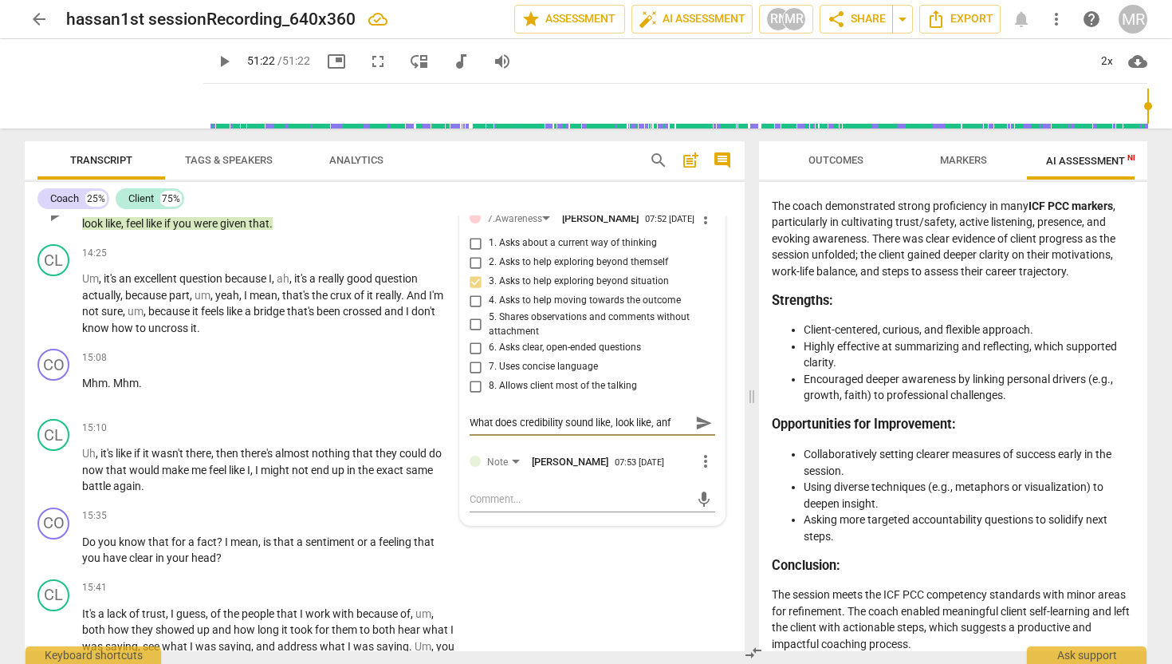
type textarea "What does credibility sound like, look like, anf"
type textarea "What does credibility sound like, look like, anf f"
type textarea "What does credibility sound like, look like, anf"
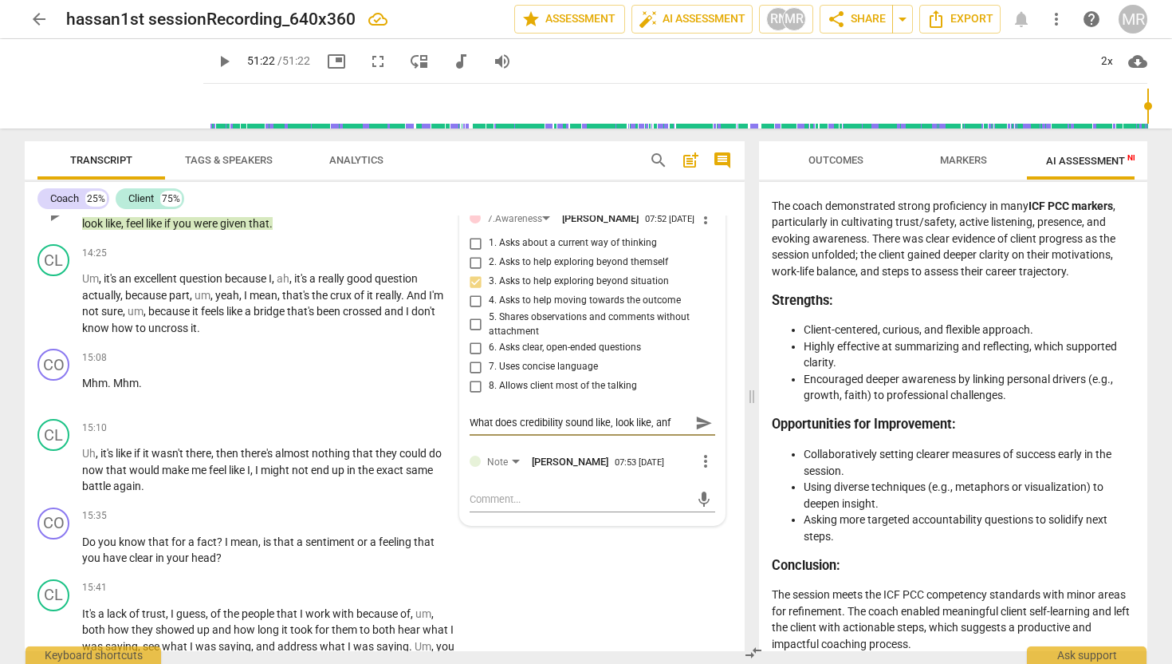
type textarea "What does credibility sound like, look like, anf"
type textarea "What does credibility sound like, look like, an"
type textarea "What does credibility sound like, look like, and"
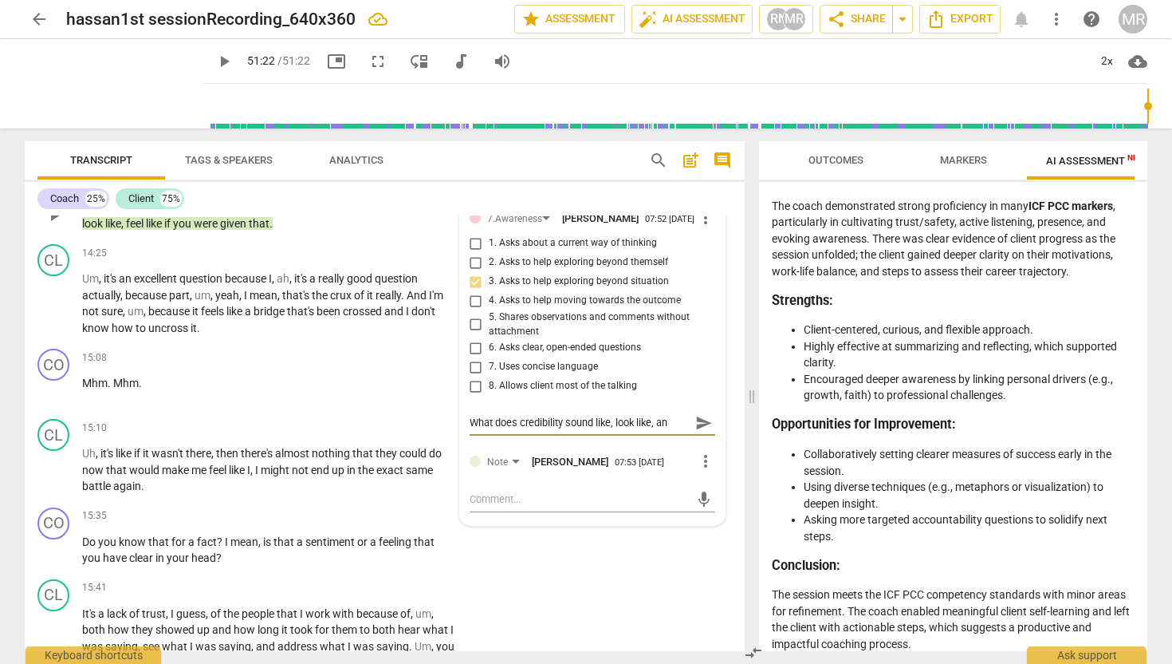
type textarea "What does credibility sound like, look like, and"
type textarea "What does credibility sound like, look like, and f"
type textarea "What does credibility sound like, look like, and fe"
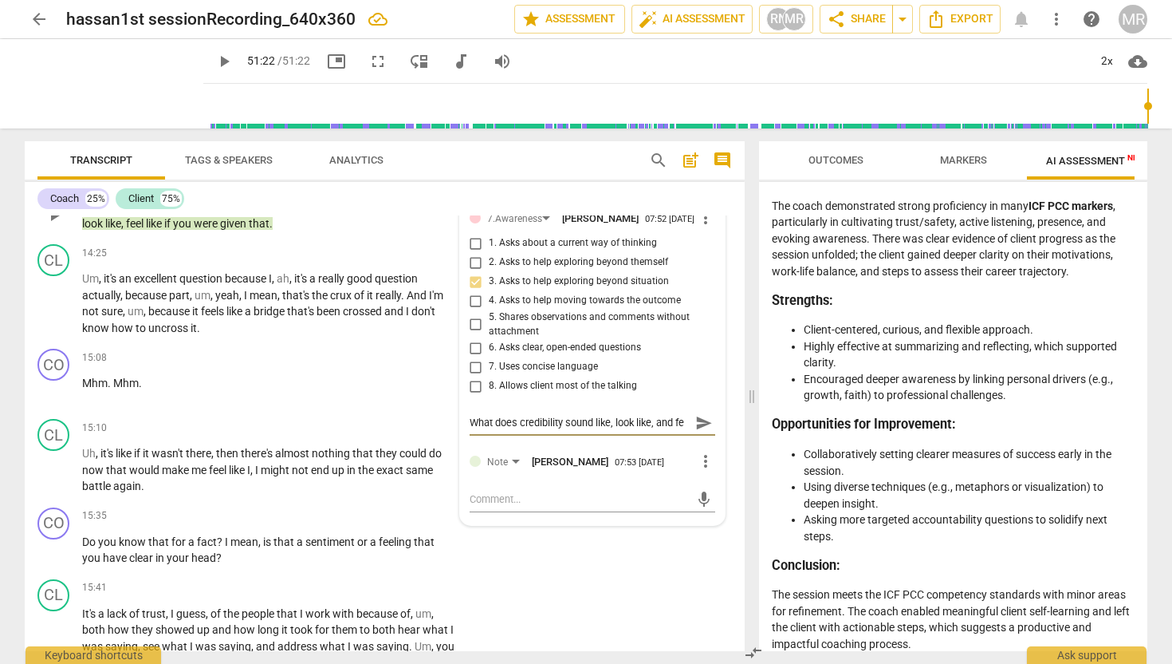
scroll to position [14, 0]
type textarea "What does credibility sound like, look like, and fee"
type textarea "What does credibility sound like, look like, and feel"
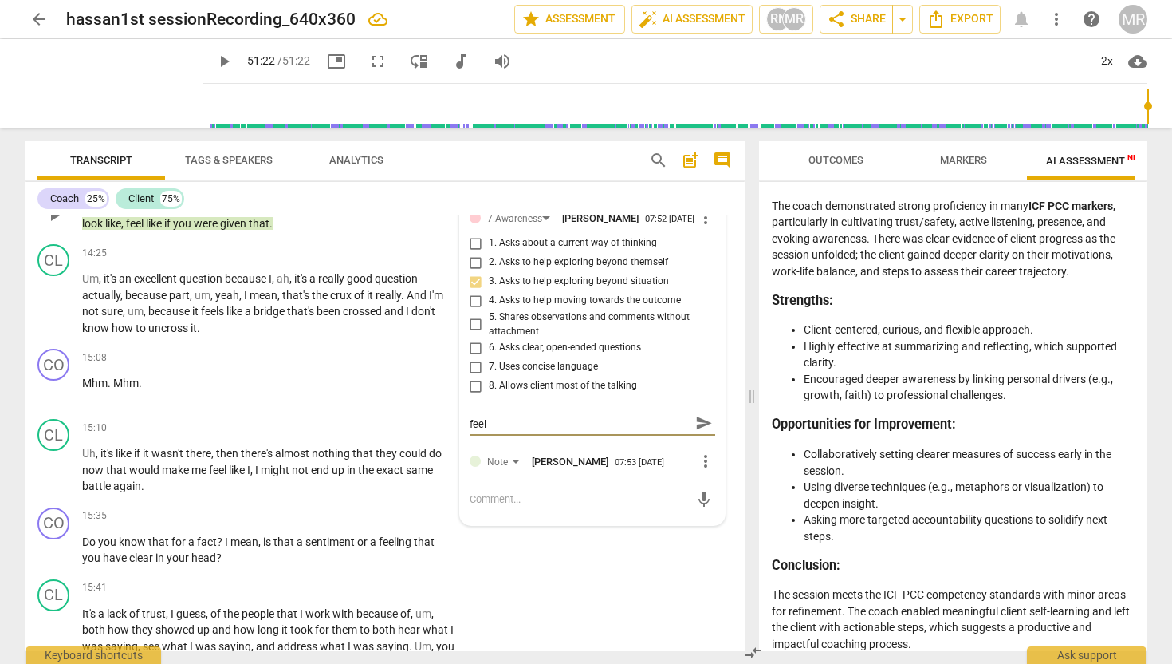
type textarea "What does credibility sound like, look like, and feel"
type textarea "What does credibility sound like, look like, and feel l"
type textarea "What does credibility sound like, look like, and feel li"
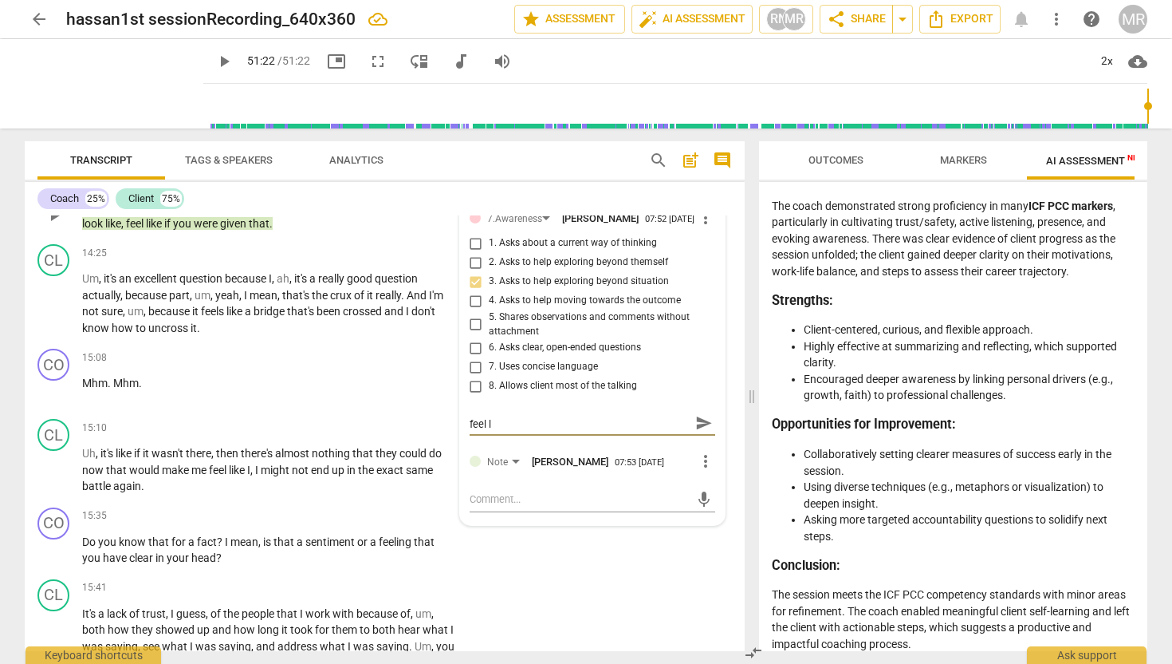
type textarea "What does credibility sound like, look like, and feel li"
type textarea "What does credibility sound like, look like, and feel lik"
type textarea "What does credibility sound like, look like, and feel like"
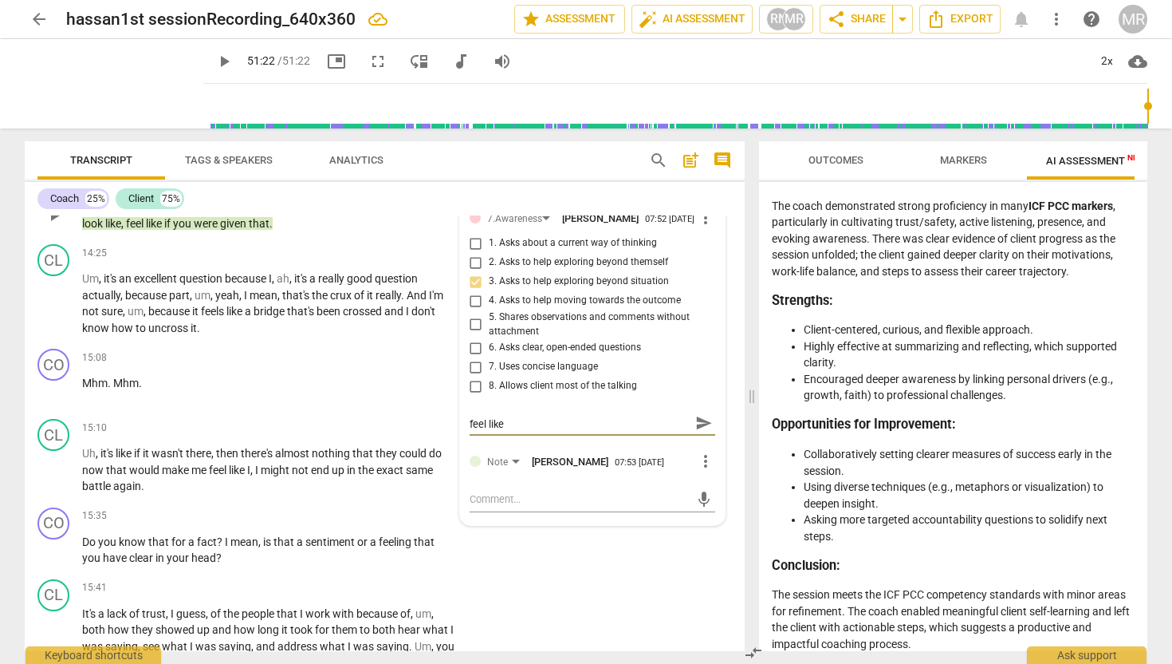
scroll to position [0, 0]
type textarea "What does credibility sound like, look like, and feel like"
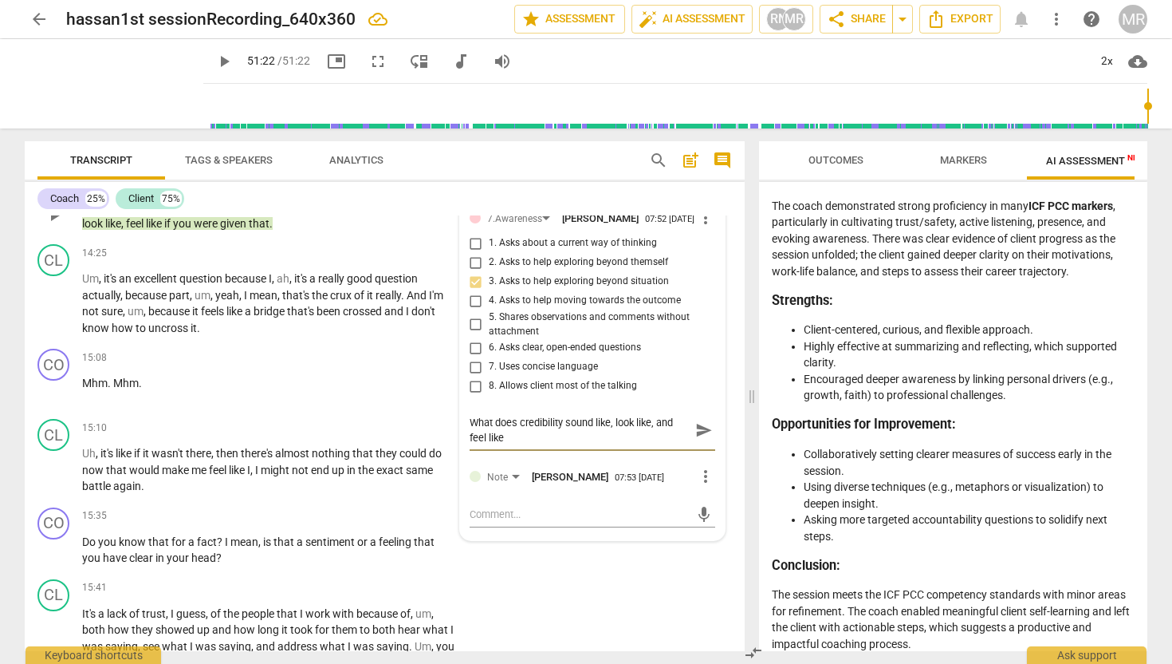
type textarea "What does credibility sound like, look like, and feel like t"
type textarea "What does credibility sound like, look like, and feel like to"
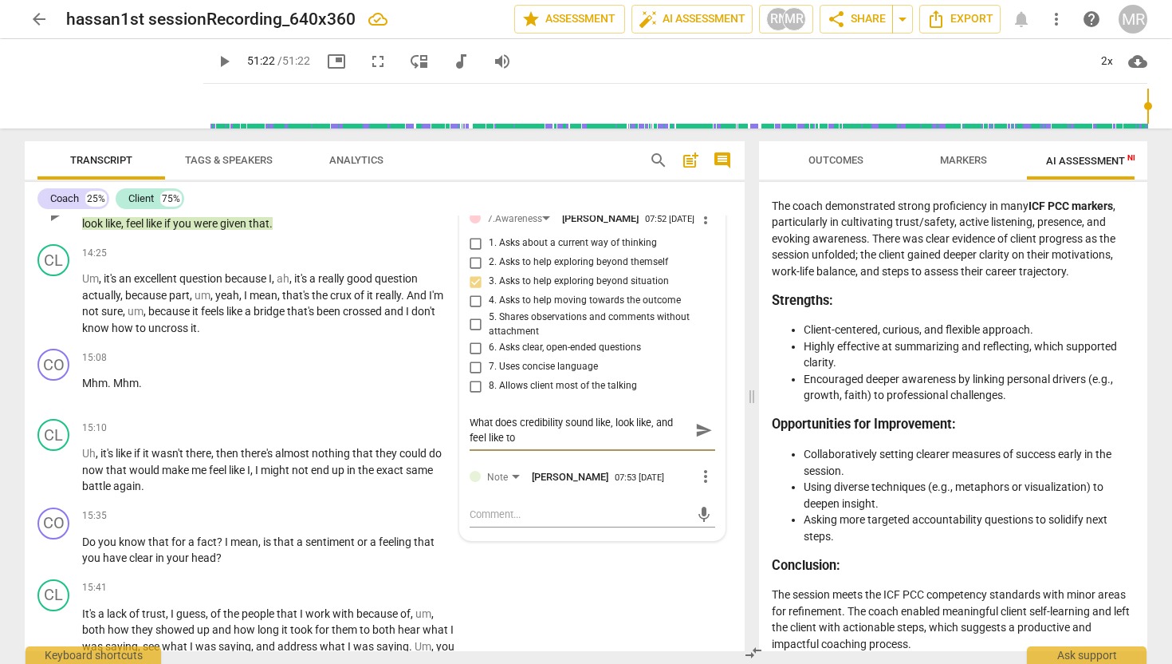
type textarea "What does credibility sound like, look like, and feel like to"
type textarea "What does credibility sound like, look like, and feel like to y"
type textarea "What does credibility sound like, look like, and feel like to yo"
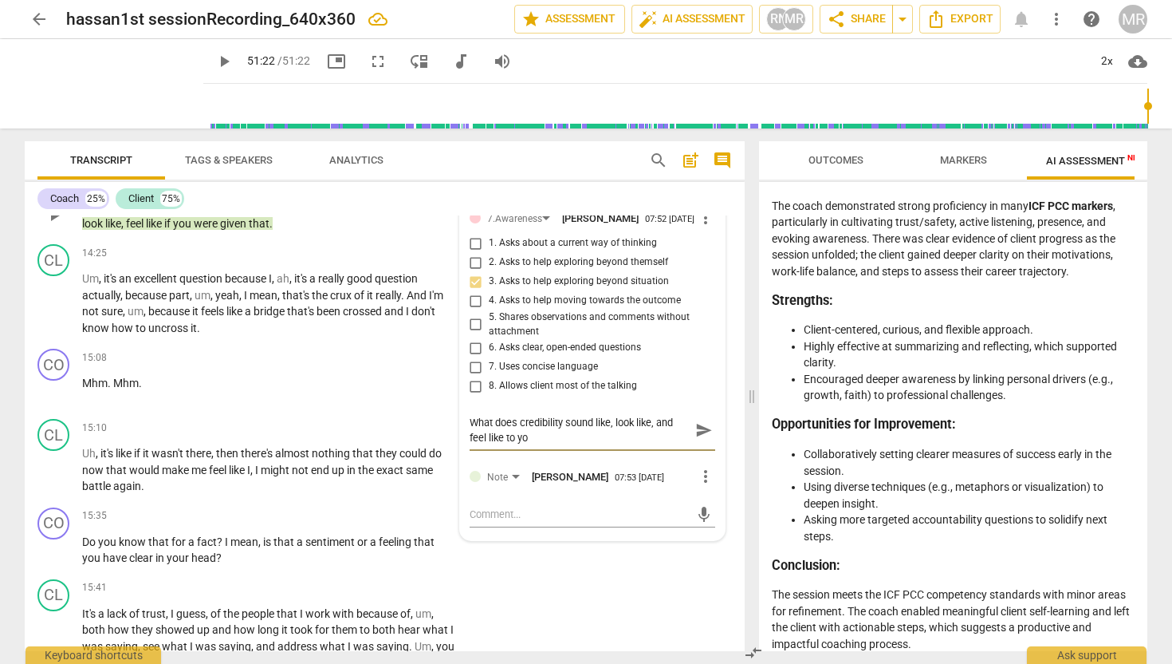
type textarea "What does credibility sound like, look like, and feel like to you"
type textarea "What does credibility sound like, look like, and feel like to you?"
click at [702, 439] on span "send" at bounding box center [704, 430] width 18 height 18
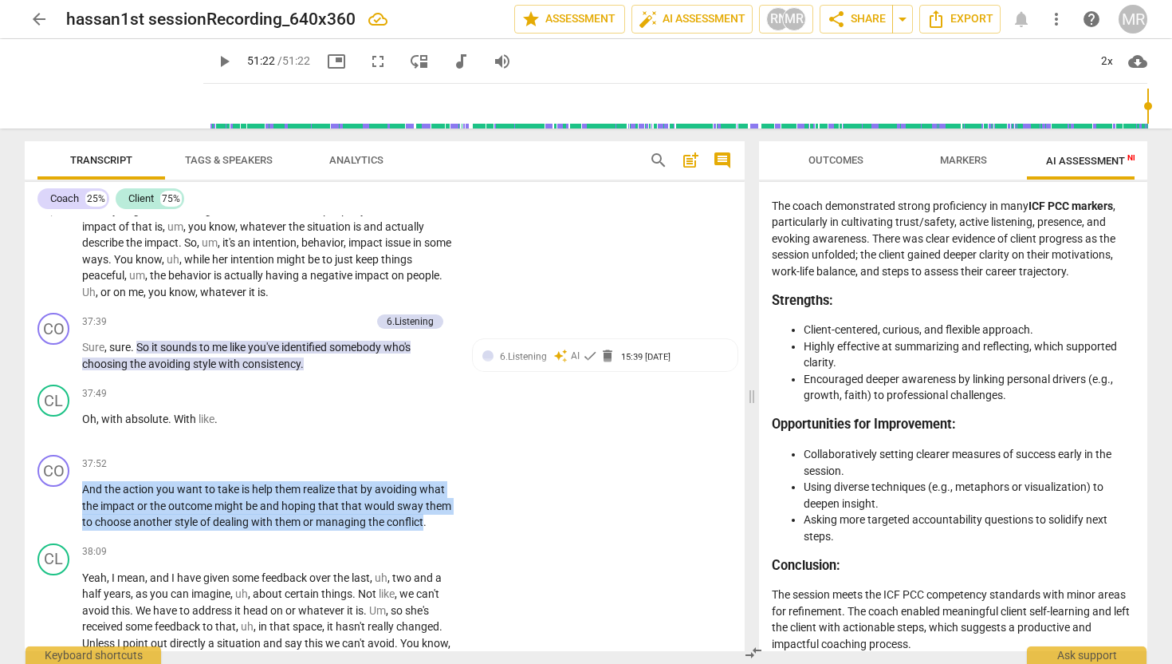
scroll to position [11717, 0]
drag, startPoint x: 427, startPoint y: 545, endPoint x: 163, endPoint y: 380, distance: 310.9
click at [163, 380] on div "CO play_arrow pause 00:02 + Add competency [DOMAIN_NAME] 7.Awareness keyboard_a…" at bounding box center [385, 432] width 720 height 435
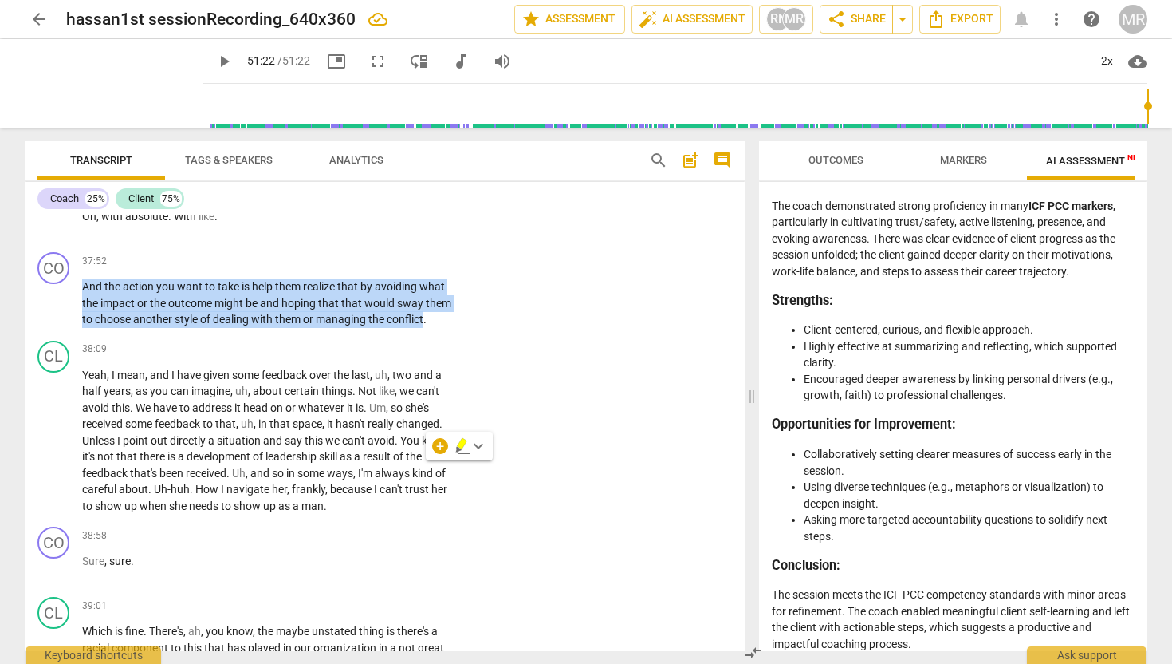
scroll to position [11922, 0]
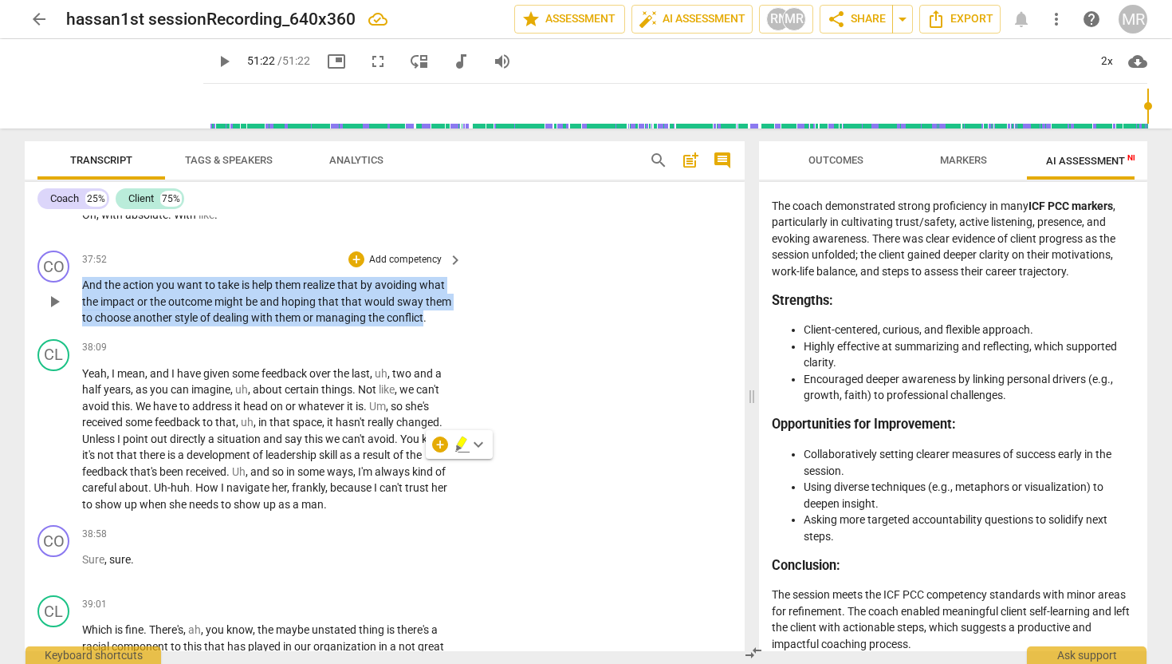
click at [144, 308] on span "or" at bounding box center [143, 301] width 13 height 13
drag, startPoint x: 82, startPoint y: 431, endPoint x: 436, endPoint y: 463, distance: 355.6
click at [436, 326] on p "And the action you want to take is help them realize that by avoiding what the …" at bounding box center [268, 301] width 372 height 49
copy p "And the action you want to take is help them realize that by avoiding what the …"
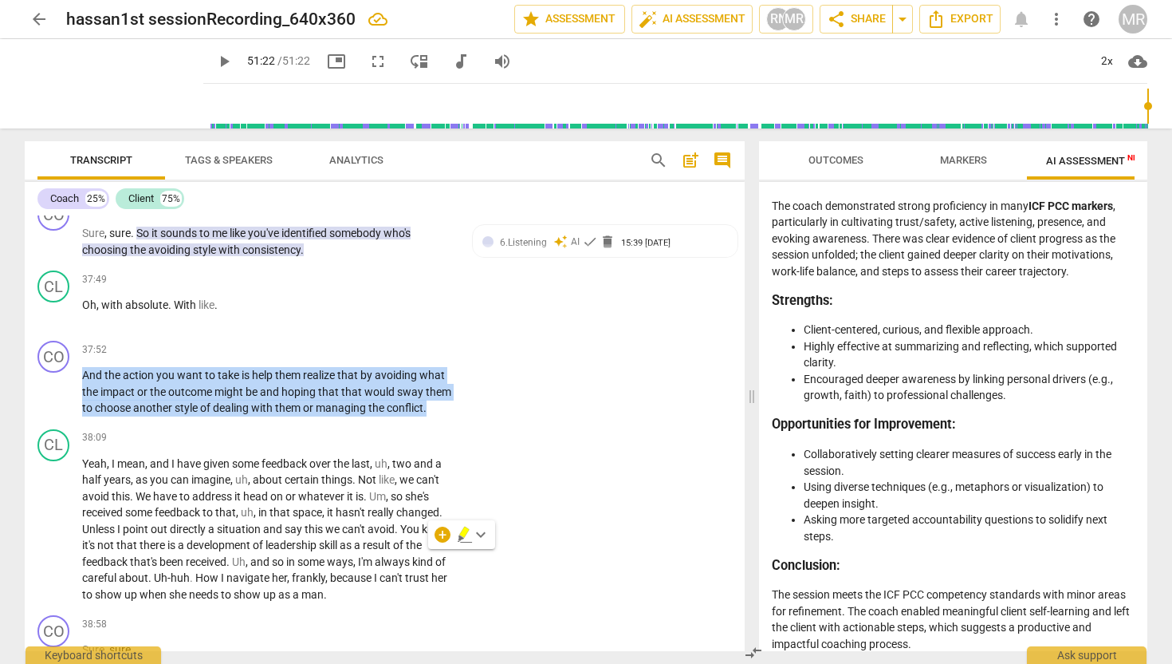
scroll to position [11830, 0]
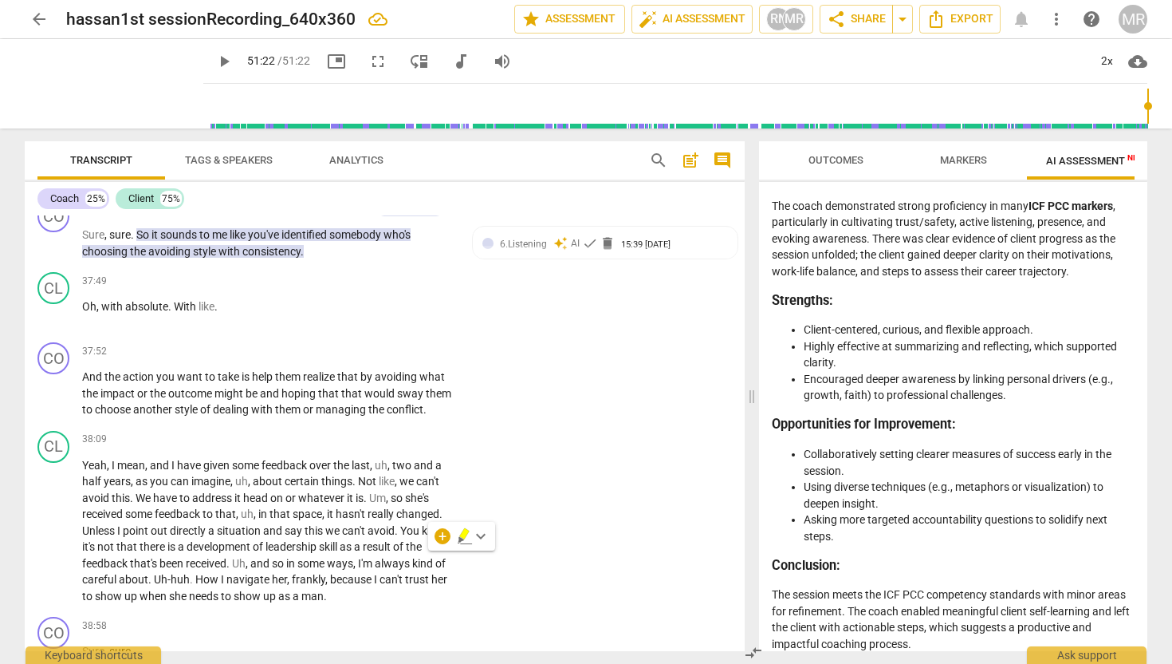
drag, startPoint x: 269, startPoint y: 329, endPoint x: 119, endPoint y: 230, distance: 179.6
click at [119, 188] on p "Um . I have started to , you know , say things at times when she frames Somethi…" at bounding box center [268, 98] width 372 height 180
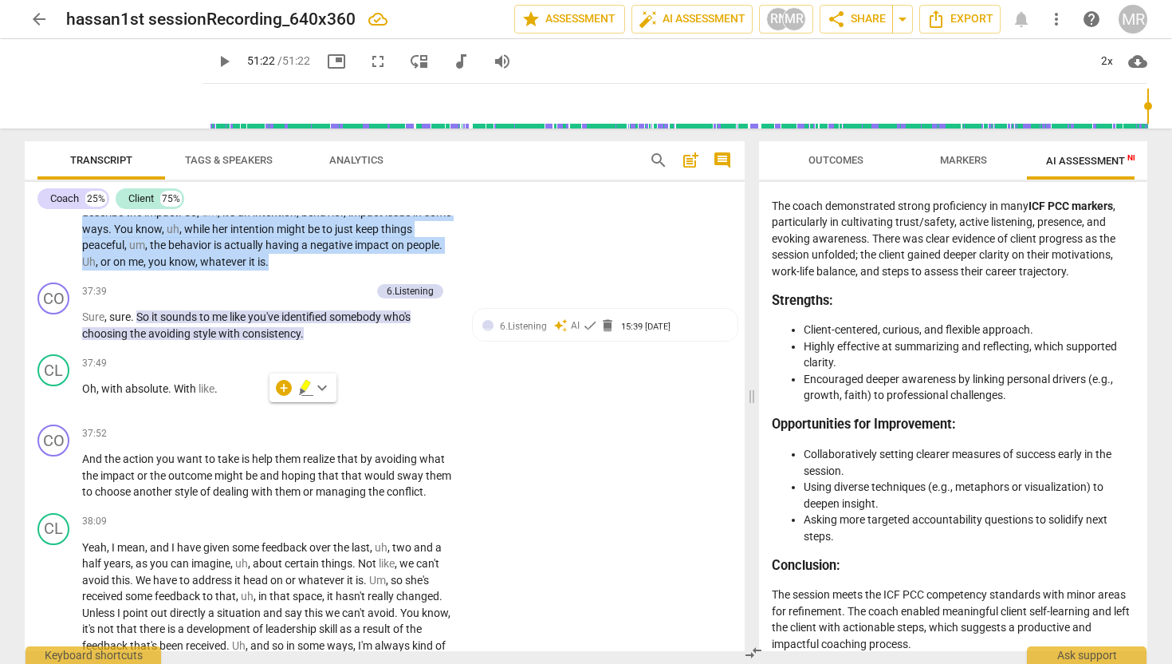
scroll to position [11749, 0]
drag, startPoint x: 84, startPoint y: 244, endPoint x: 286, endPoint y: 404, distance: 257.8
click at [286, 270] on p "Um . I have started to , you know , say things at times when she frames Somethi…" at bounding box center [268, 179] width 372 height 180
copy p "Um . I have started to , you know , say things at times when she frames Somethi…"
